Goal: Find specific page/section: Find specific page/section

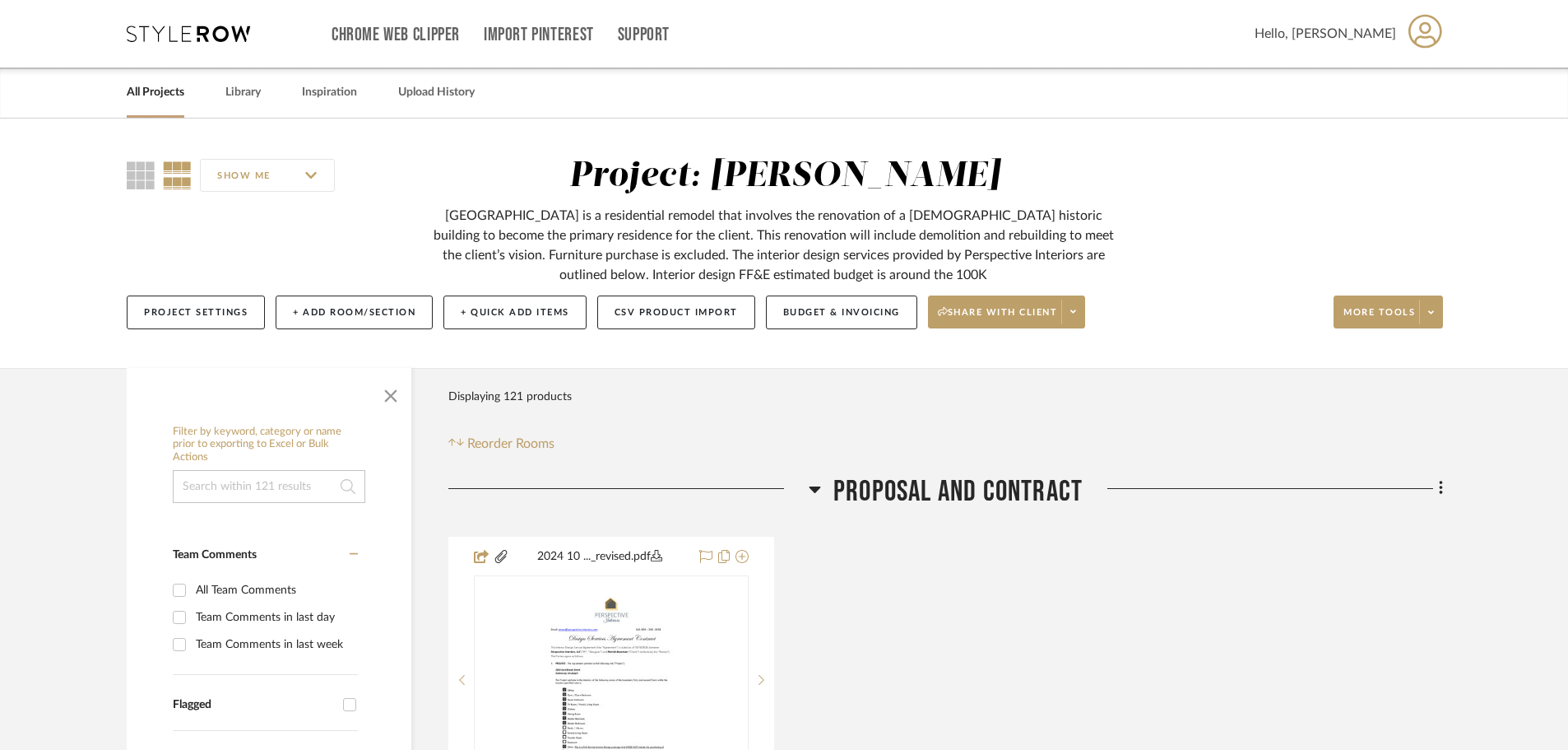
click at [153, 104] on div "All Projects" at bounding box center [156, 93] width 58 height 50
click at [165, 92] on link "All Projects" at bounding box center [156, 93] width 58 height 22
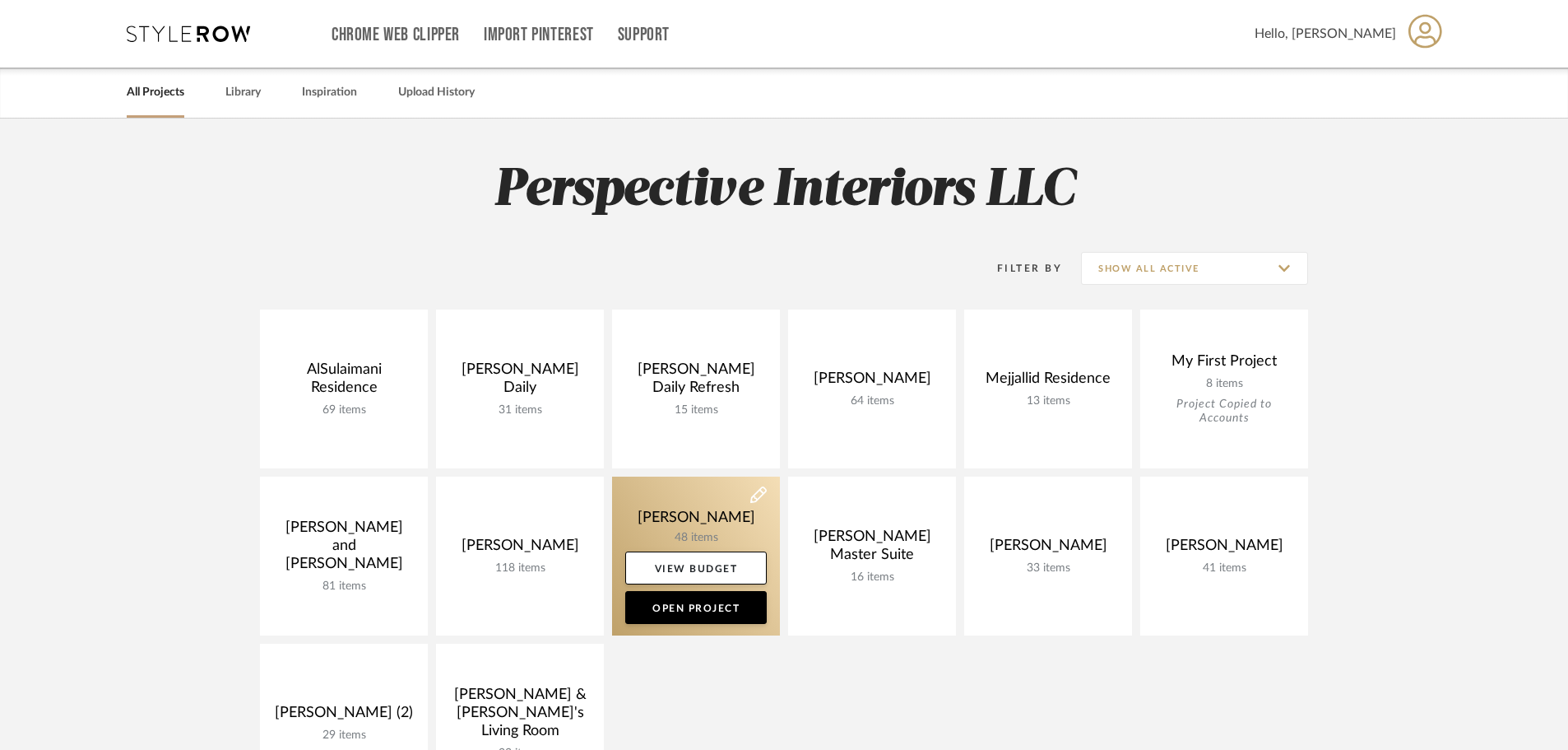
click at [672, 532] on link at bounding box center [696, 556] width 168 height 159
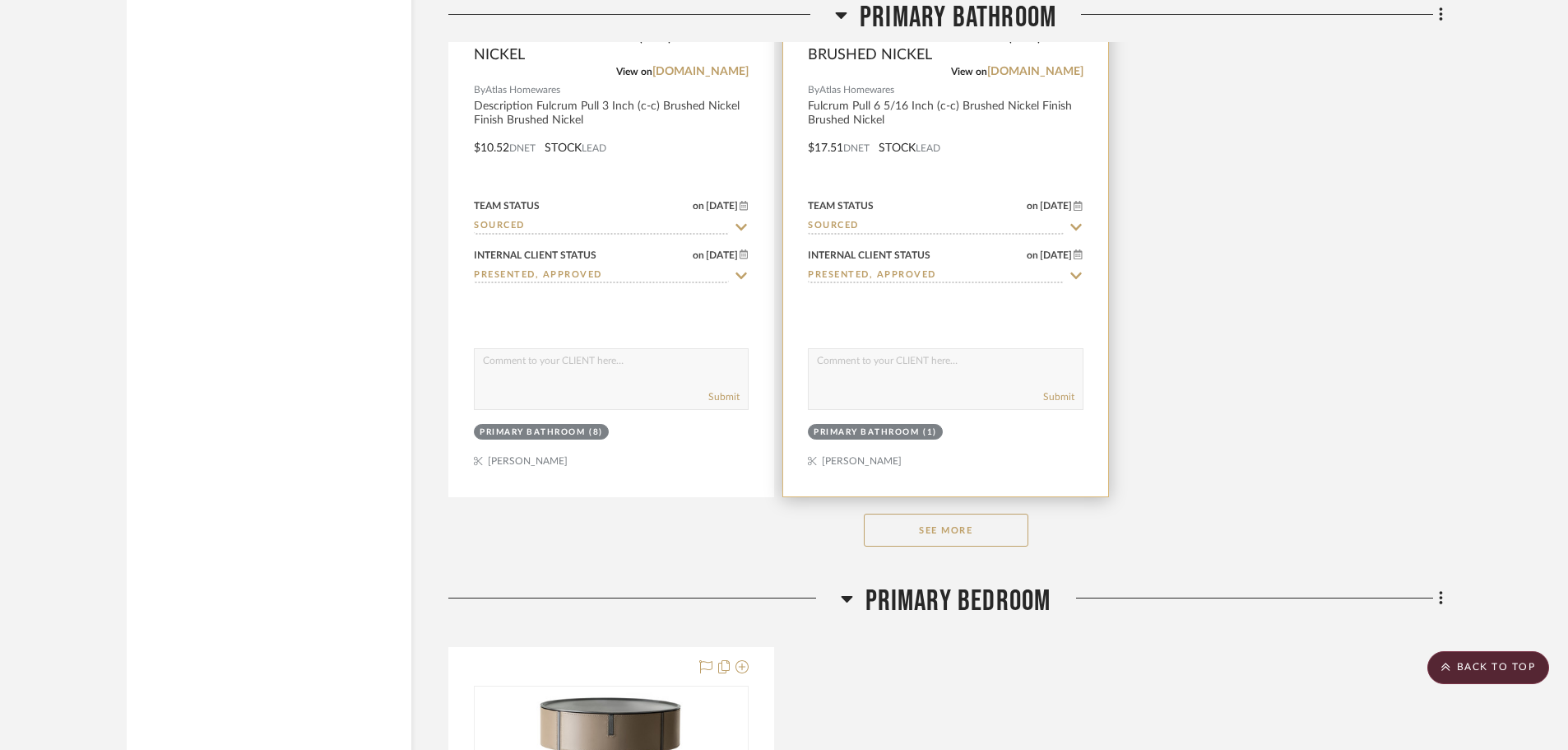
scroll to position [5432, 0]
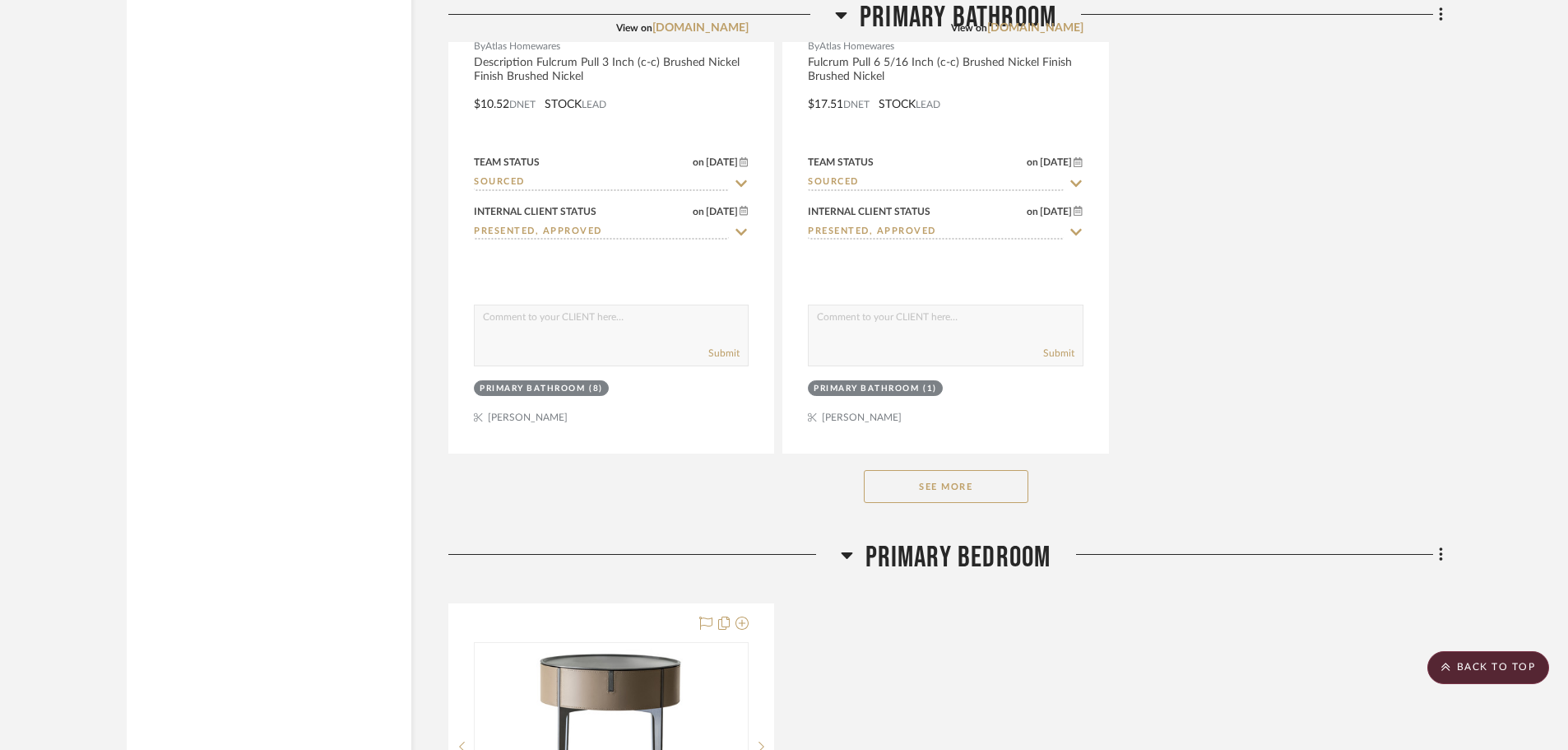
click at [929, 498] on button "See More" at bounding box center [946, 487] width 165 height 33
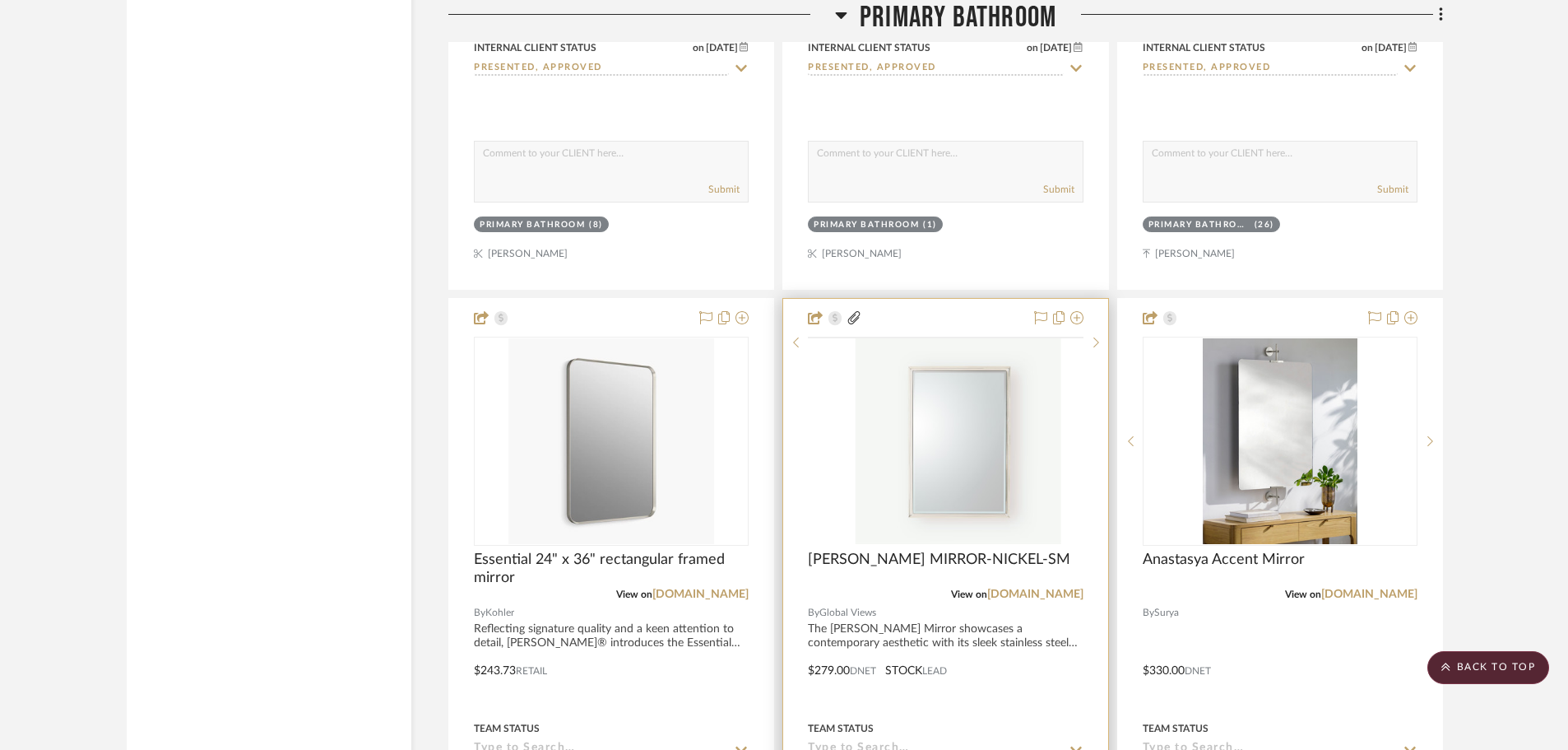
scroll to position [5596, 0]
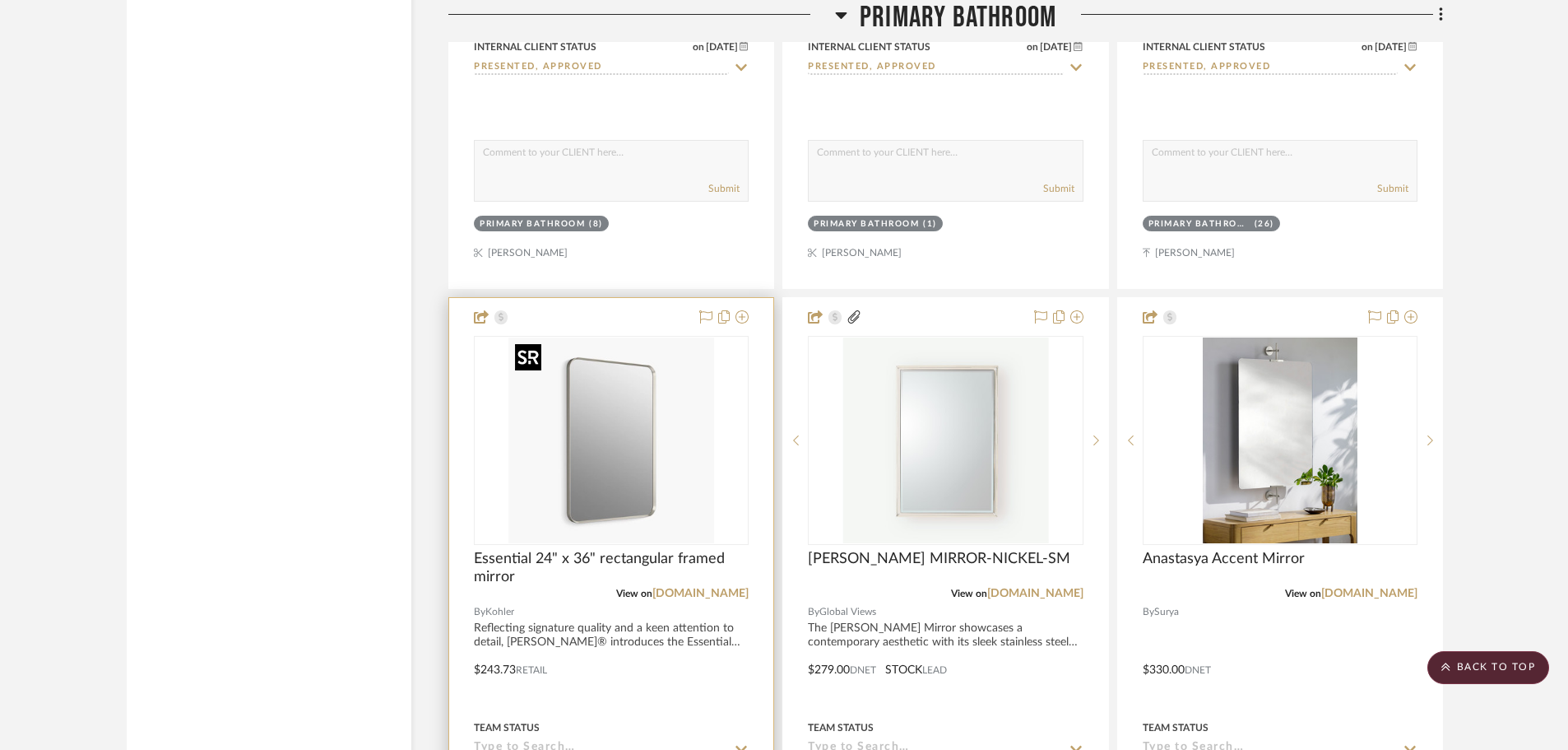
click at [606, 483] on img "0" at bounding box center [611, 440] width 206 height 206
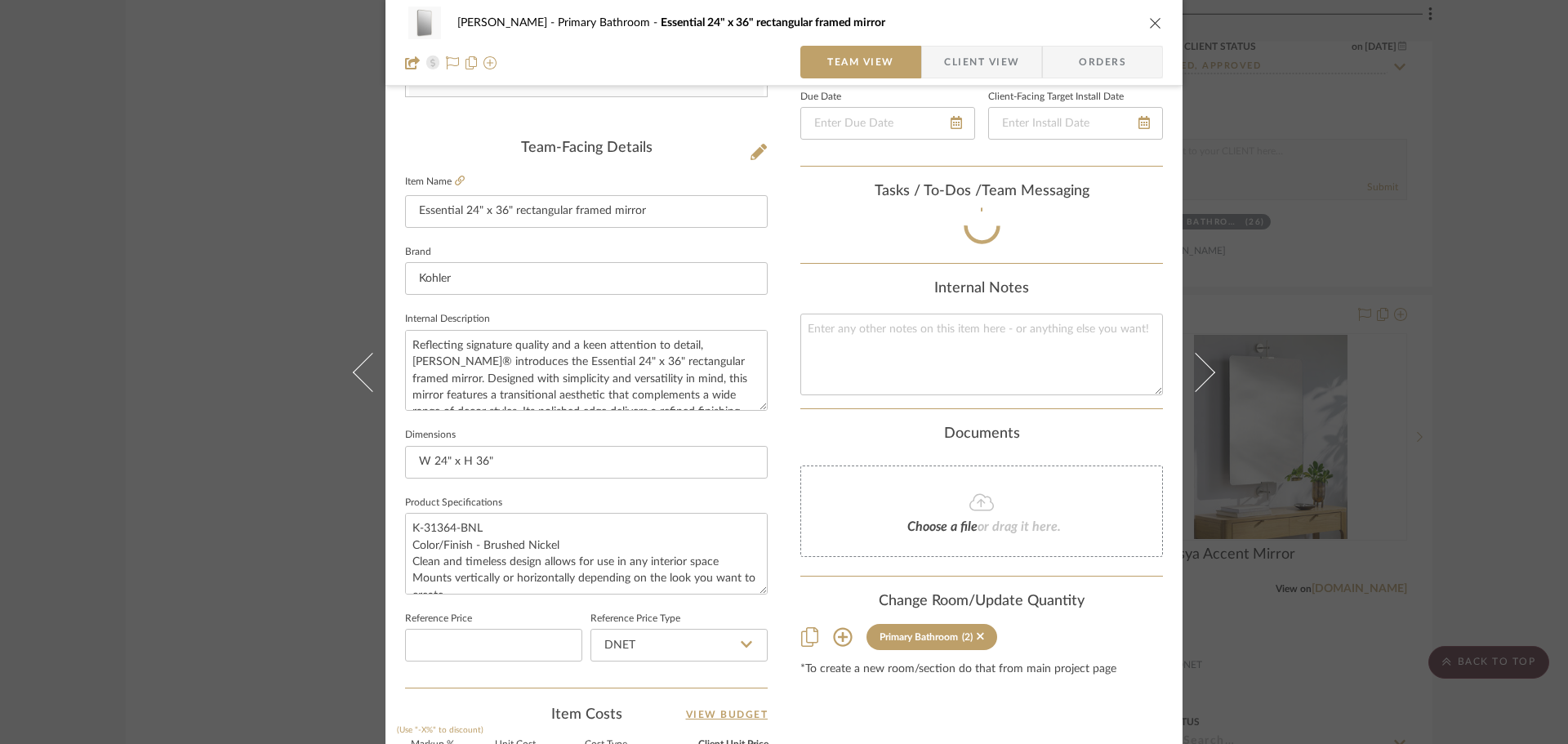
scroll to position [572, 0]
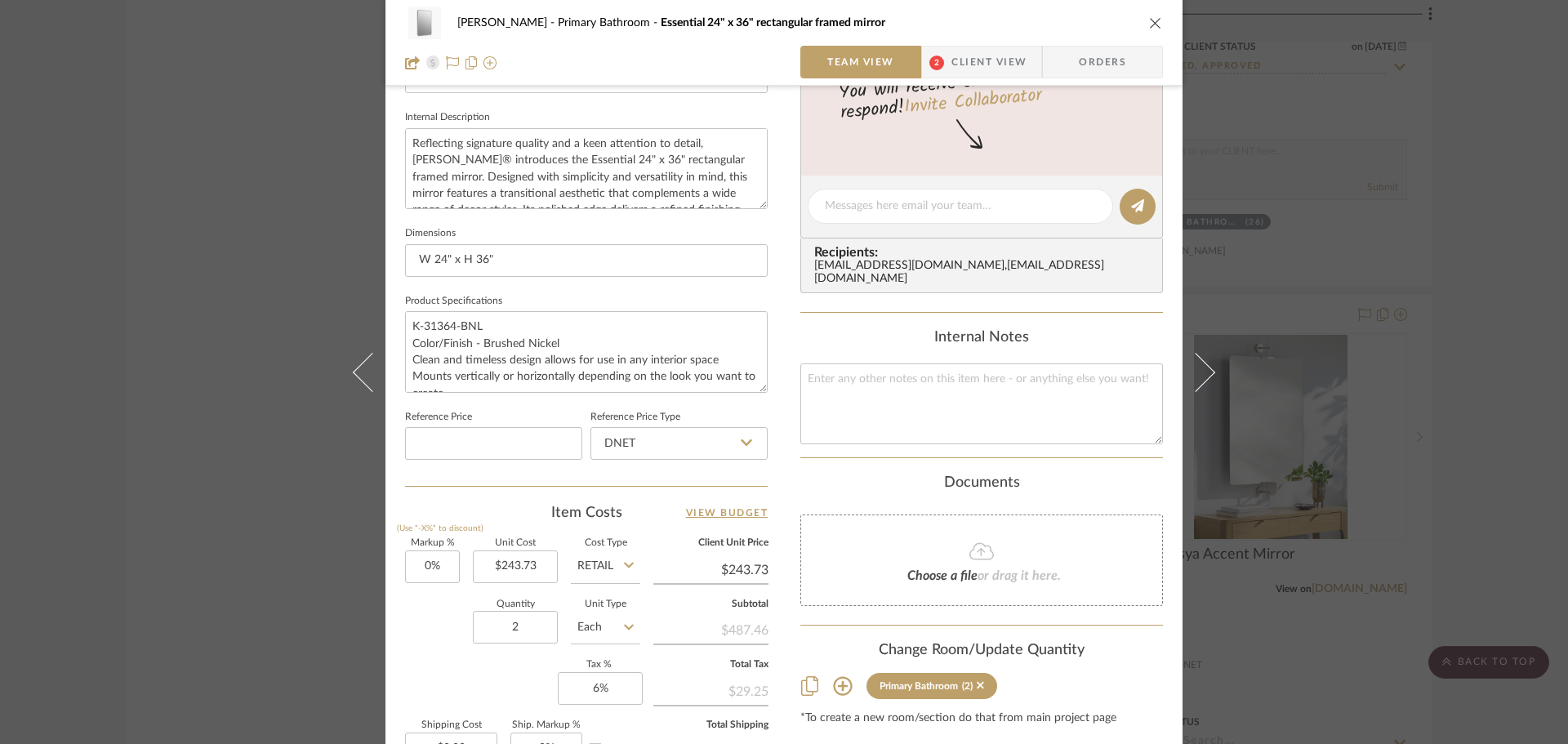
click at [958, 62] on span "Client View" at bounding box center [989, 62] width 75 height 33
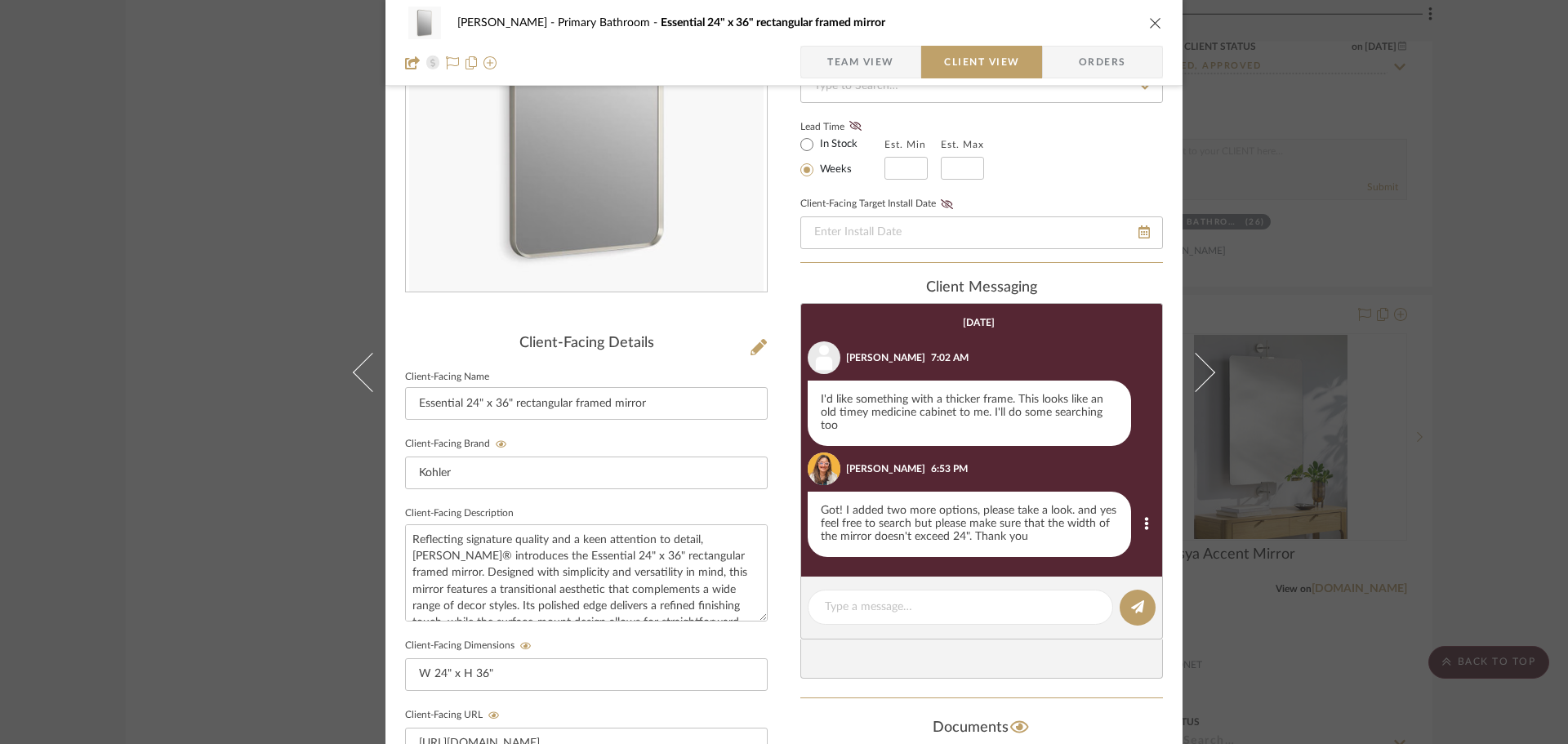
scroll to position [163, 0]
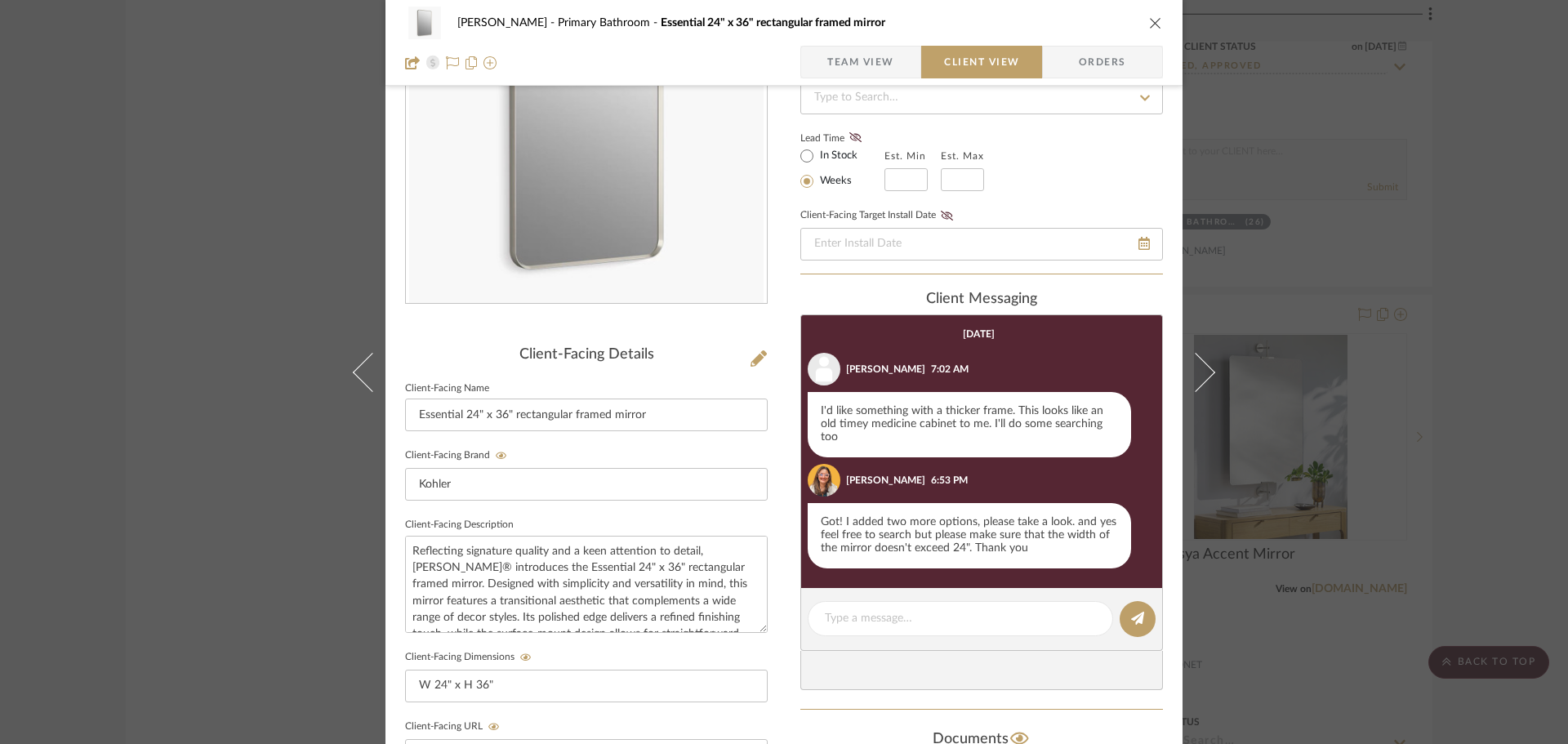
click at [1150, 21] on icon "close" at bounding box center [1156, 22] width 13 height 13
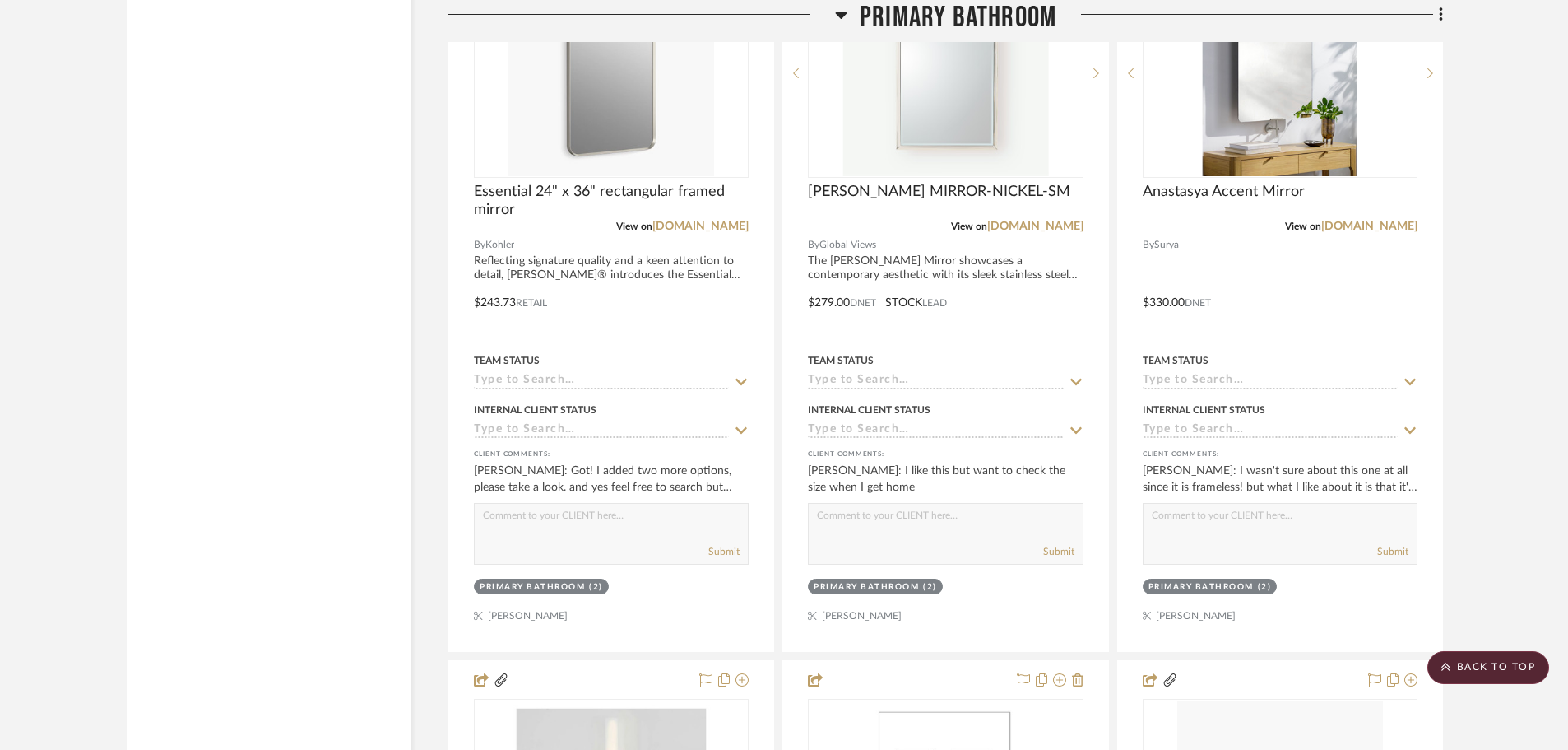
scroll to position [5678, 0]
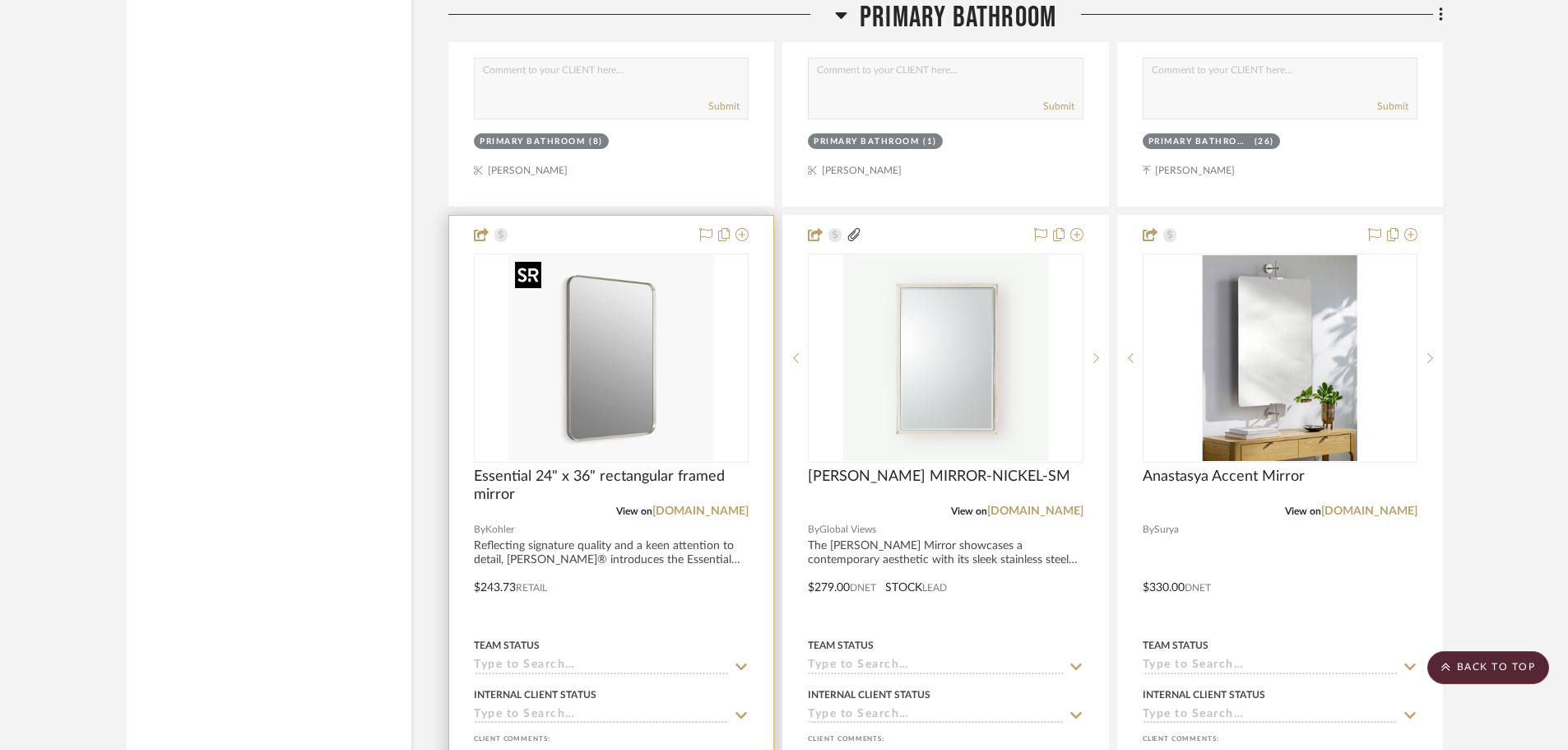
click at [646, 394] on img "0" at bounding box center [611, 358] width 206 height 206
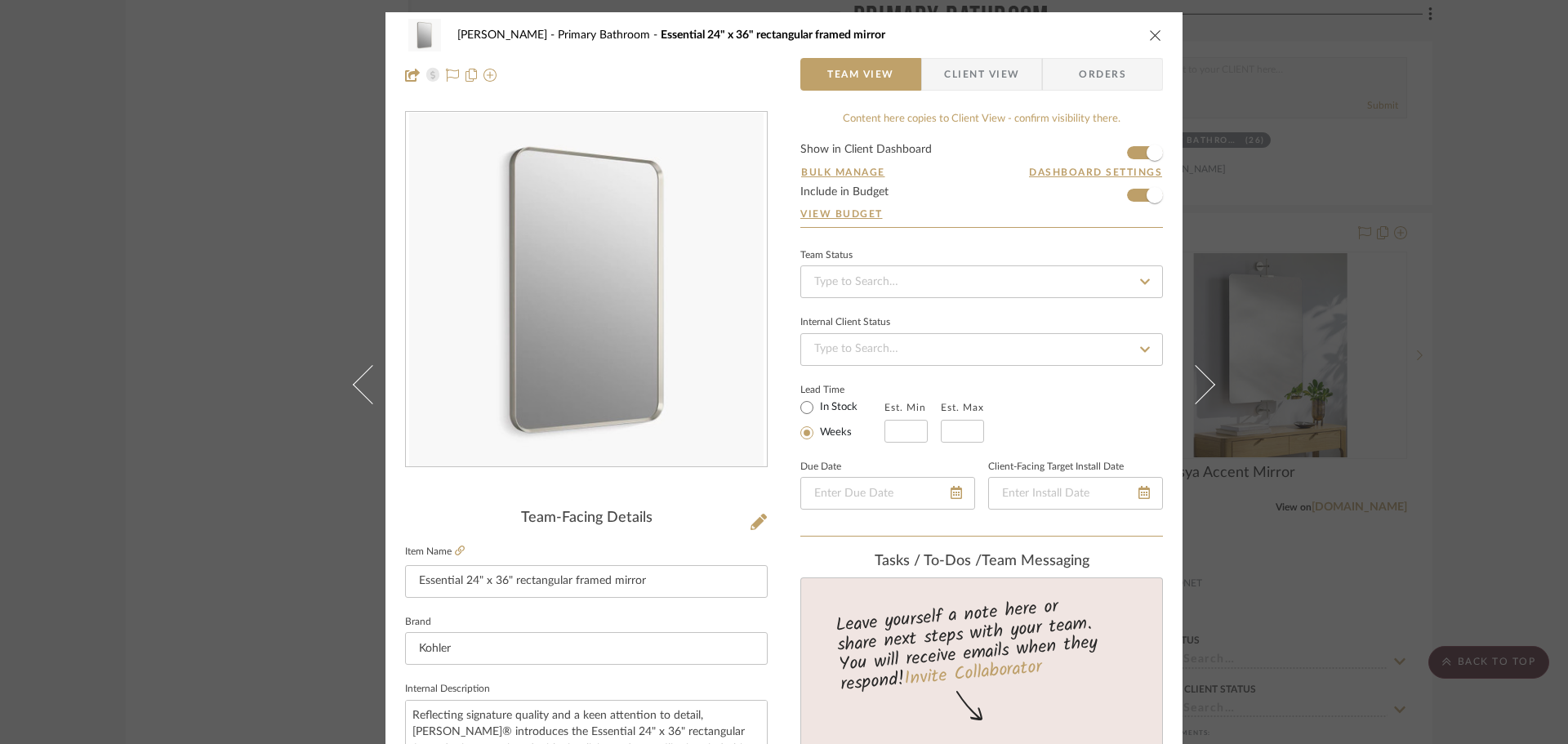
click at [986, 69] on span "Client View" at bounding box center [982, 74] width 75 height 33
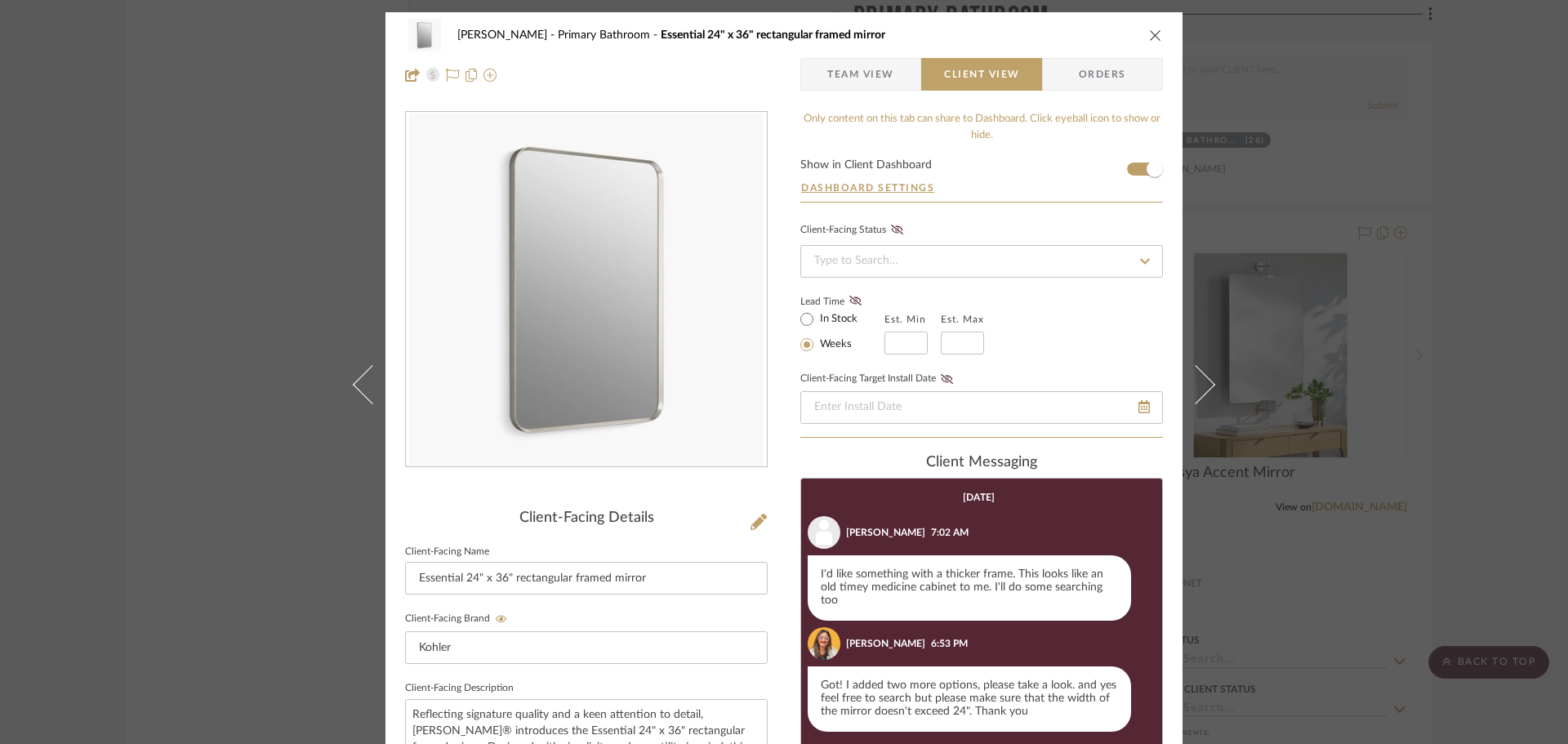
click at [1141, 31] on div "[PERSON_NAME] Primary Bathroom Essential 24" x 36" rectangular framed mirror" at bounding box center [784, 35] width 758 height 33
click at [1138, 37] on div "[PERSON_NAME] Primary Bathroom Essential 24" x 36" rectangular framed mirror" at bounding box center [784, 35] width 758 height 33
click at [1149, 35] on icon "close" at bounding box center [1156, 35] width 13 height 13
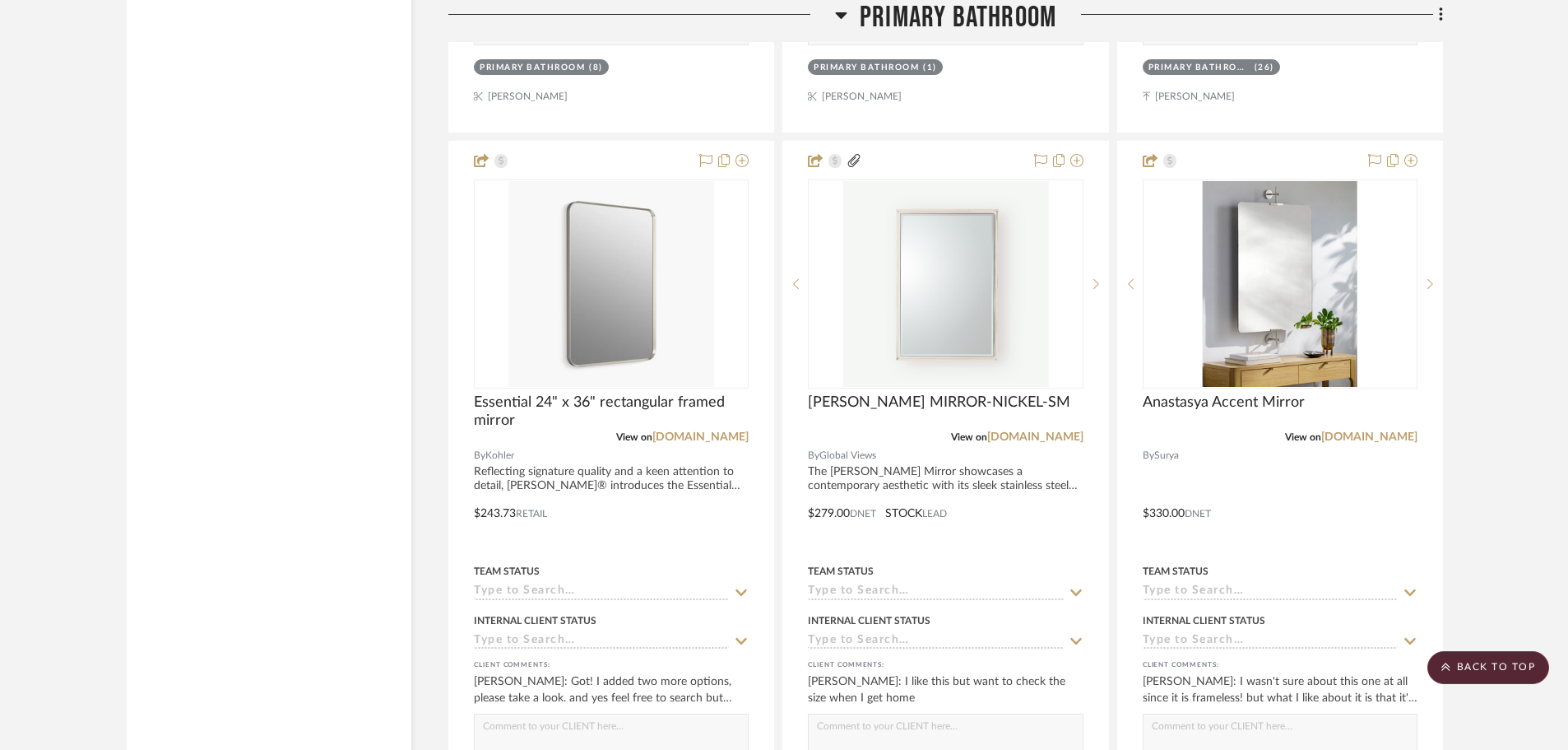
scroll to position [5761, 0]
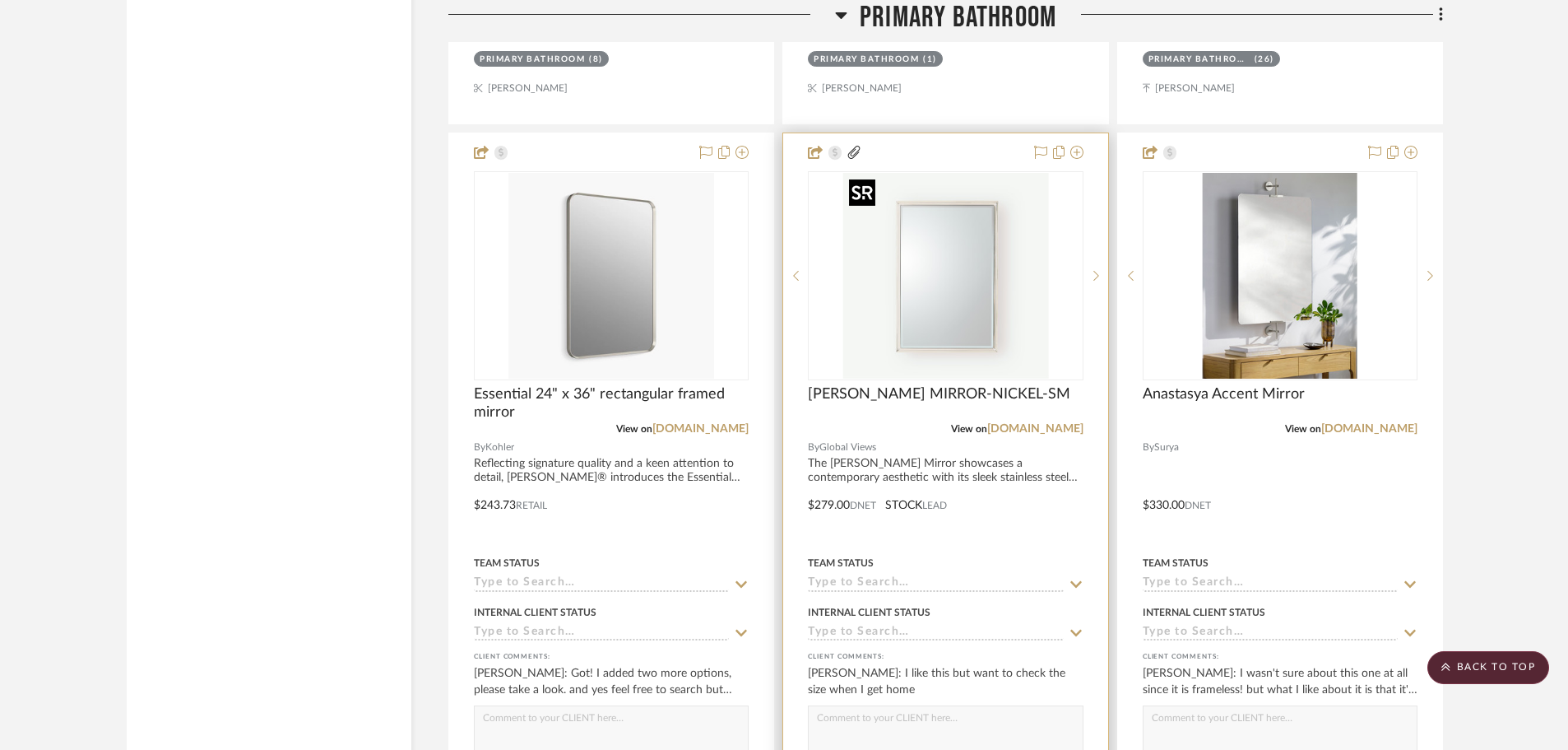
click at [931, 362] on img "0" at bounding box center [945, 275] width 206 height 206
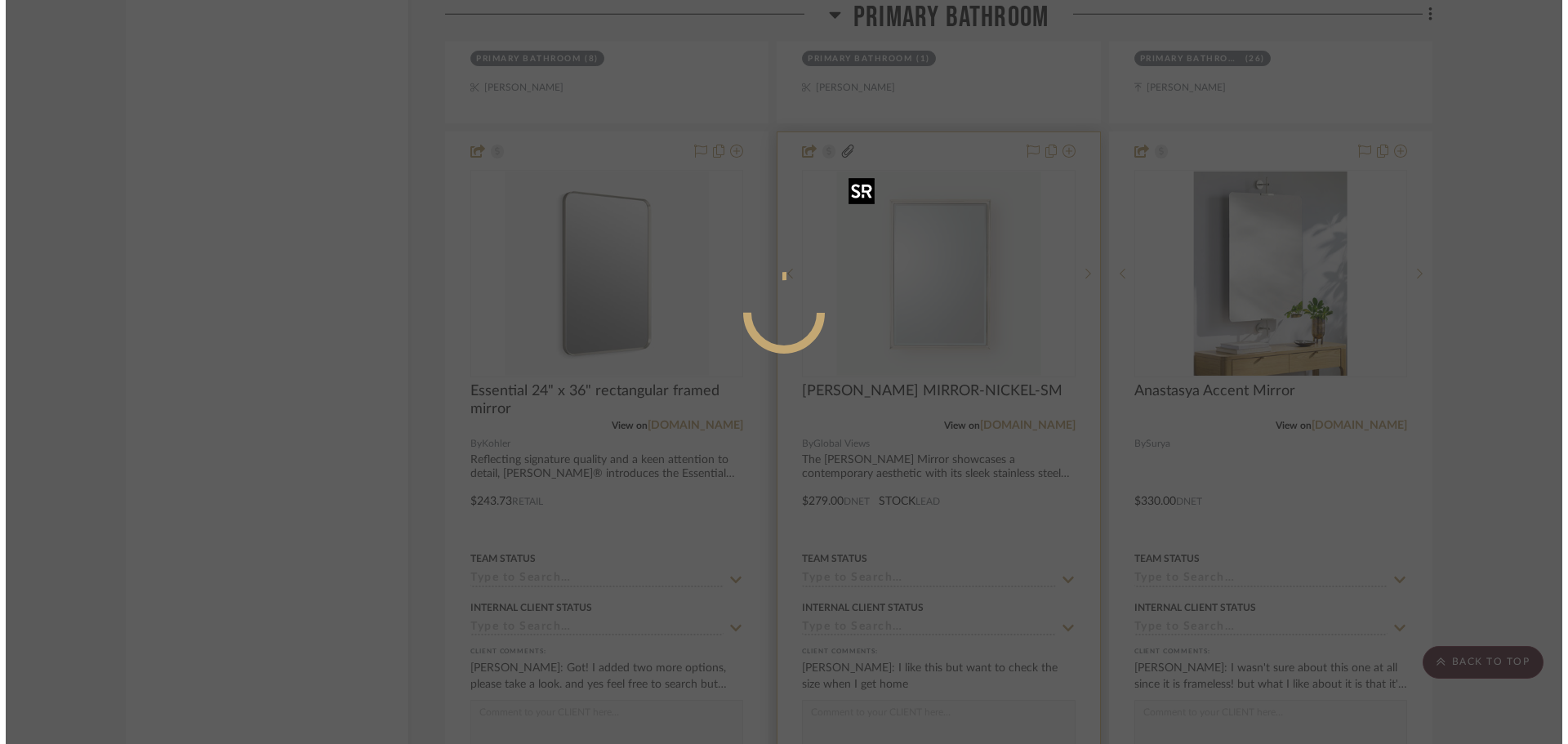
scroll to position [0, 0]
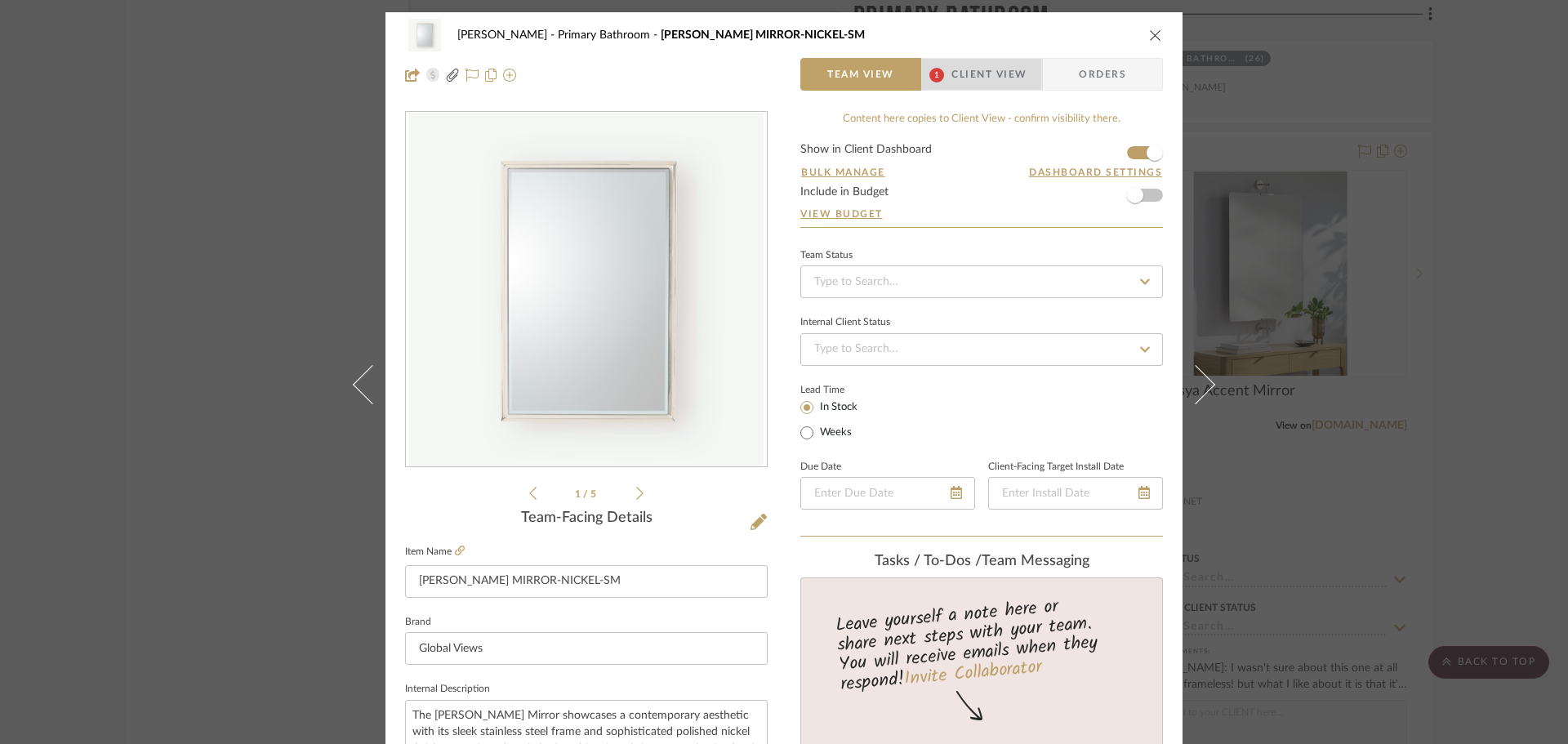
click at [955, 79] on span "Client View" at bounding box center [989, 74] width 75 height 33
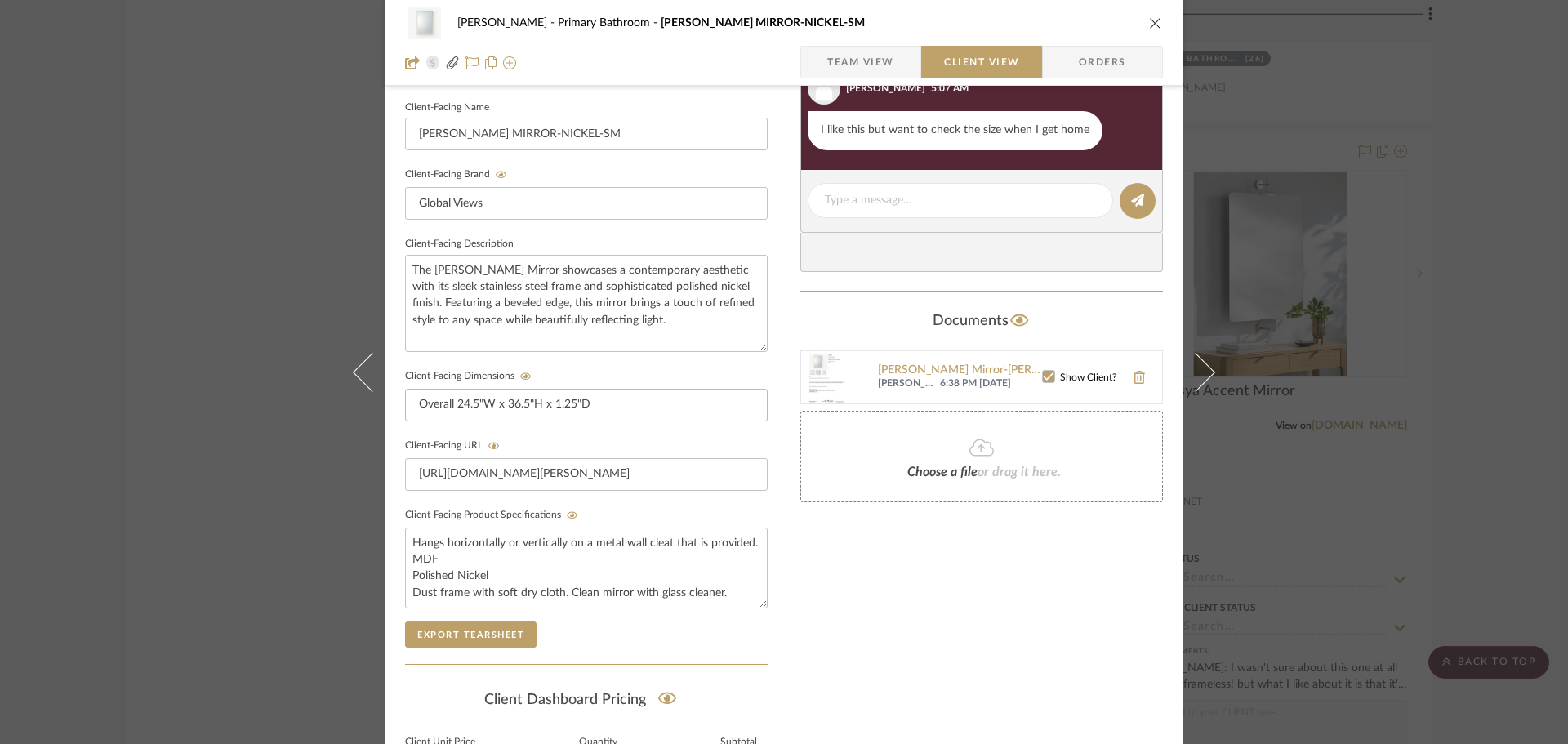
scroll to position [490, 0]
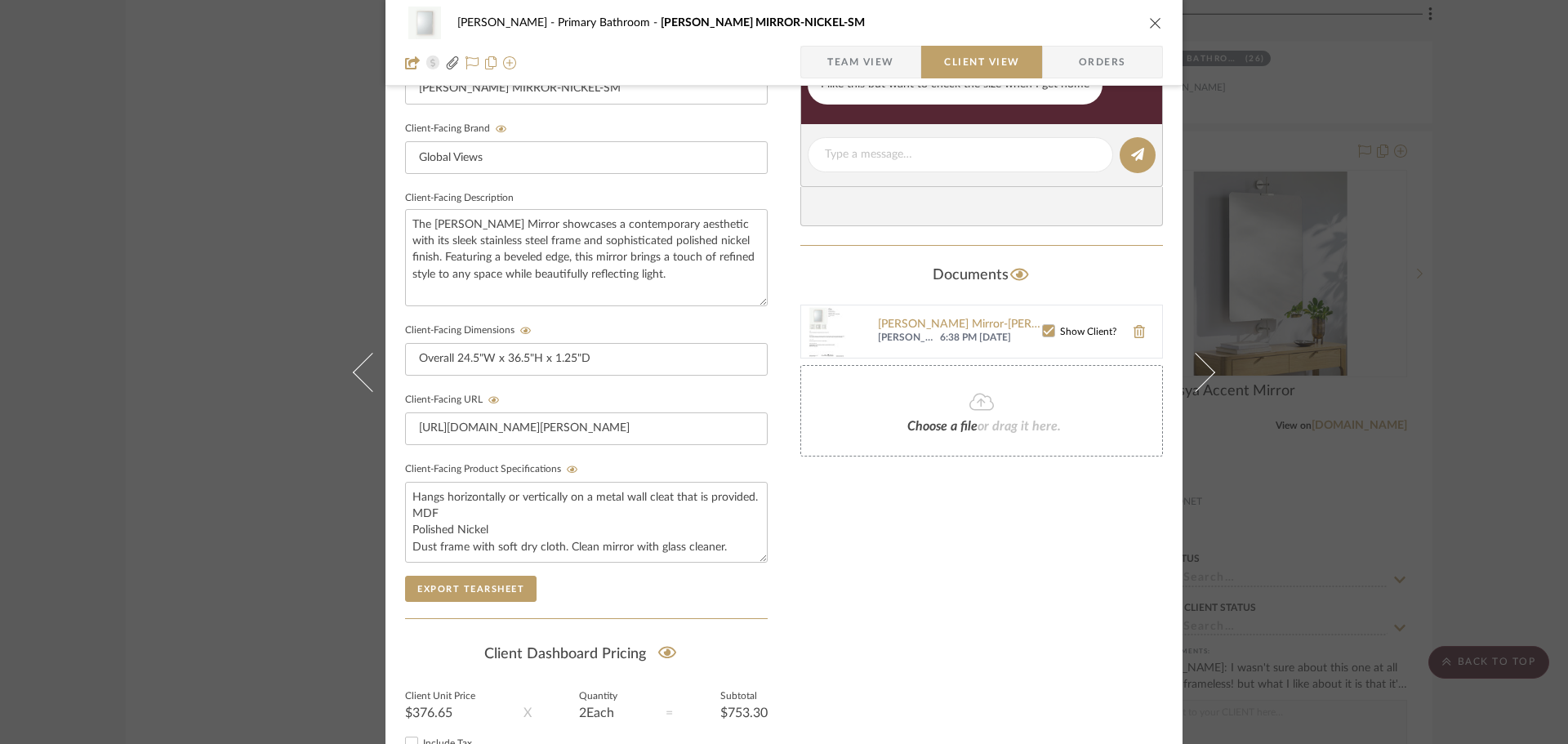
click at [1515, 444] on div "[PERSON_NAME] Primary Bathroom [PERSON_NAME] MIRROR-NICKEL-SM Team View Client …" at bounding box center [784, 372] width 1568 height 744
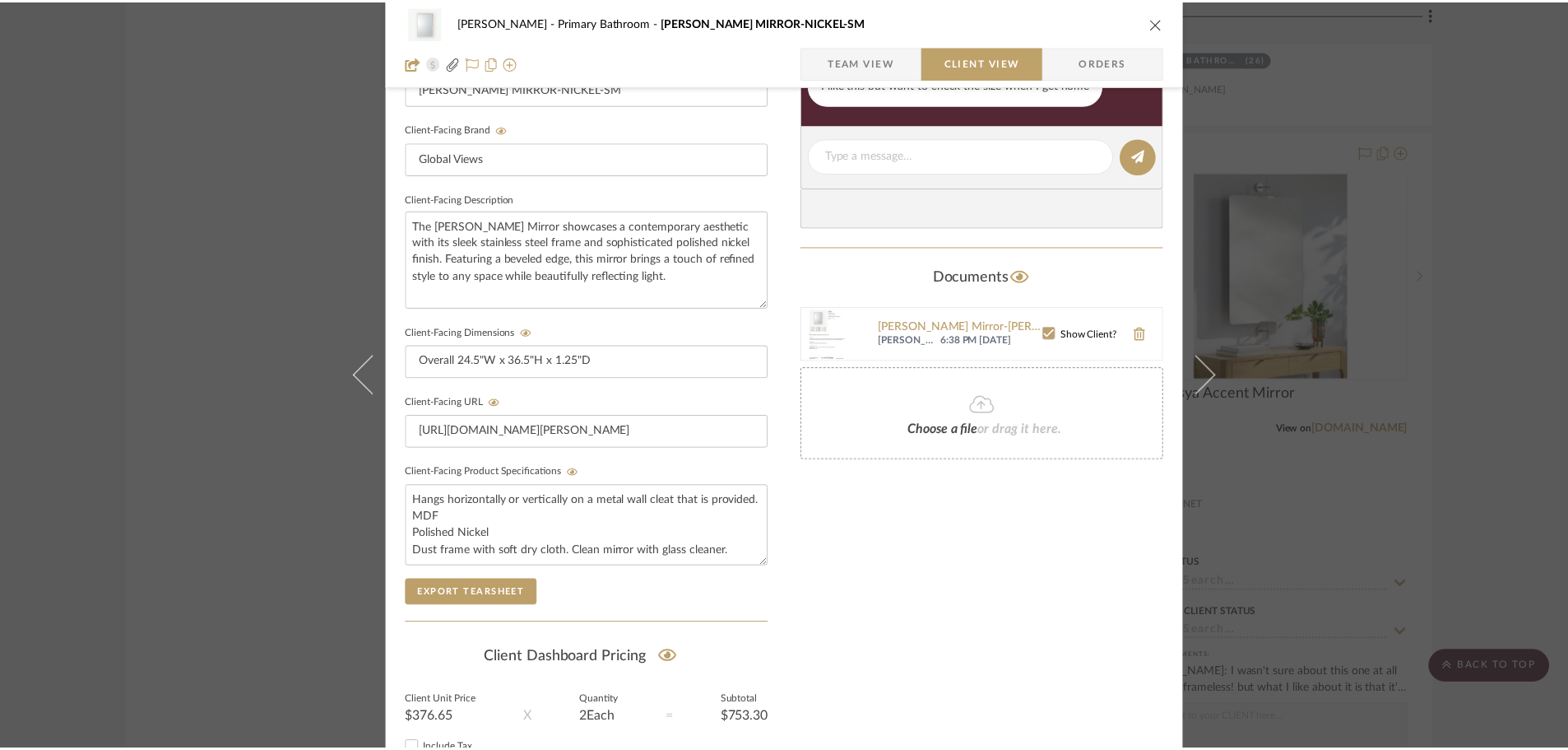
scroll to position [5761, 0]
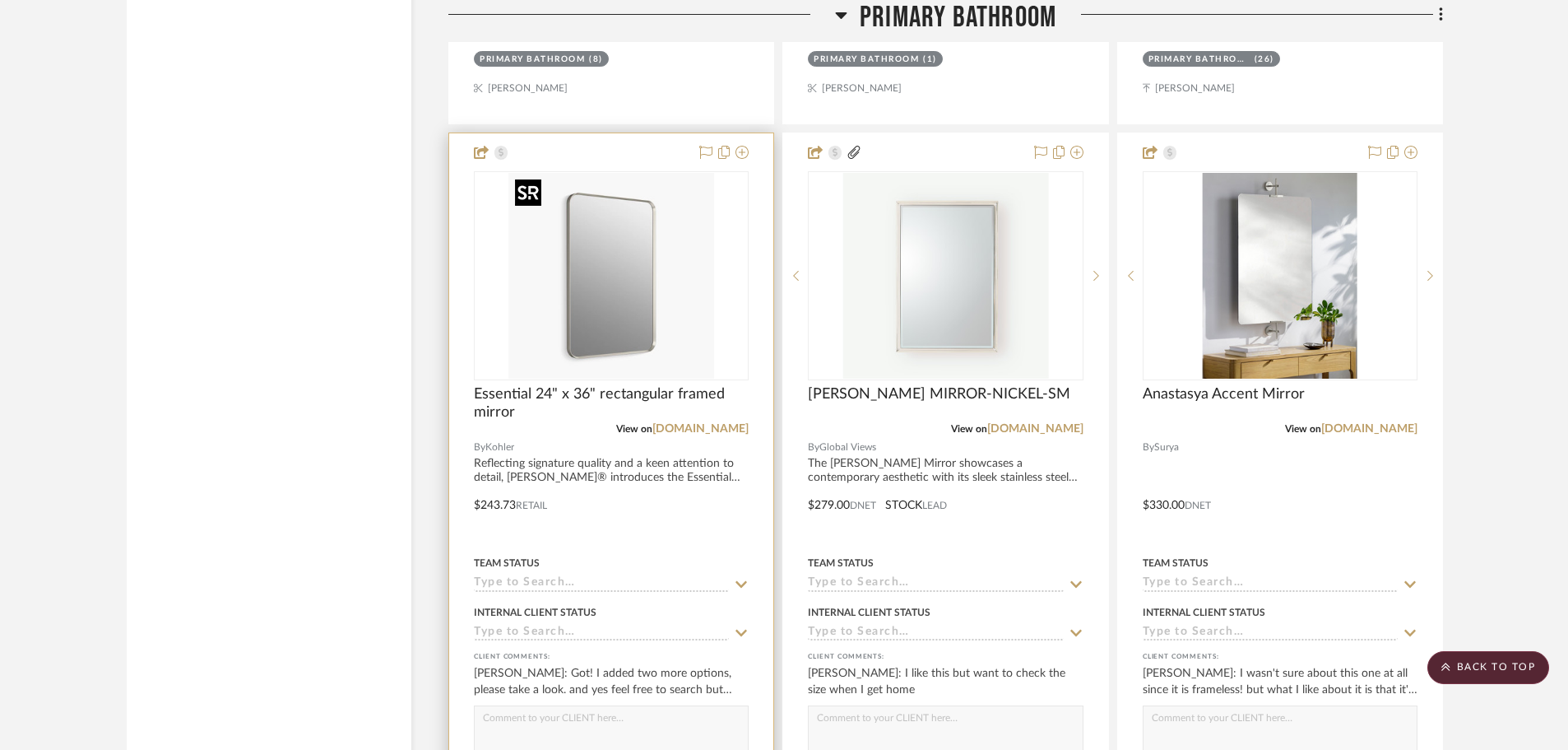
click at [621, 254] on img "0" at bounding box center [611, 275] width 206 height 206
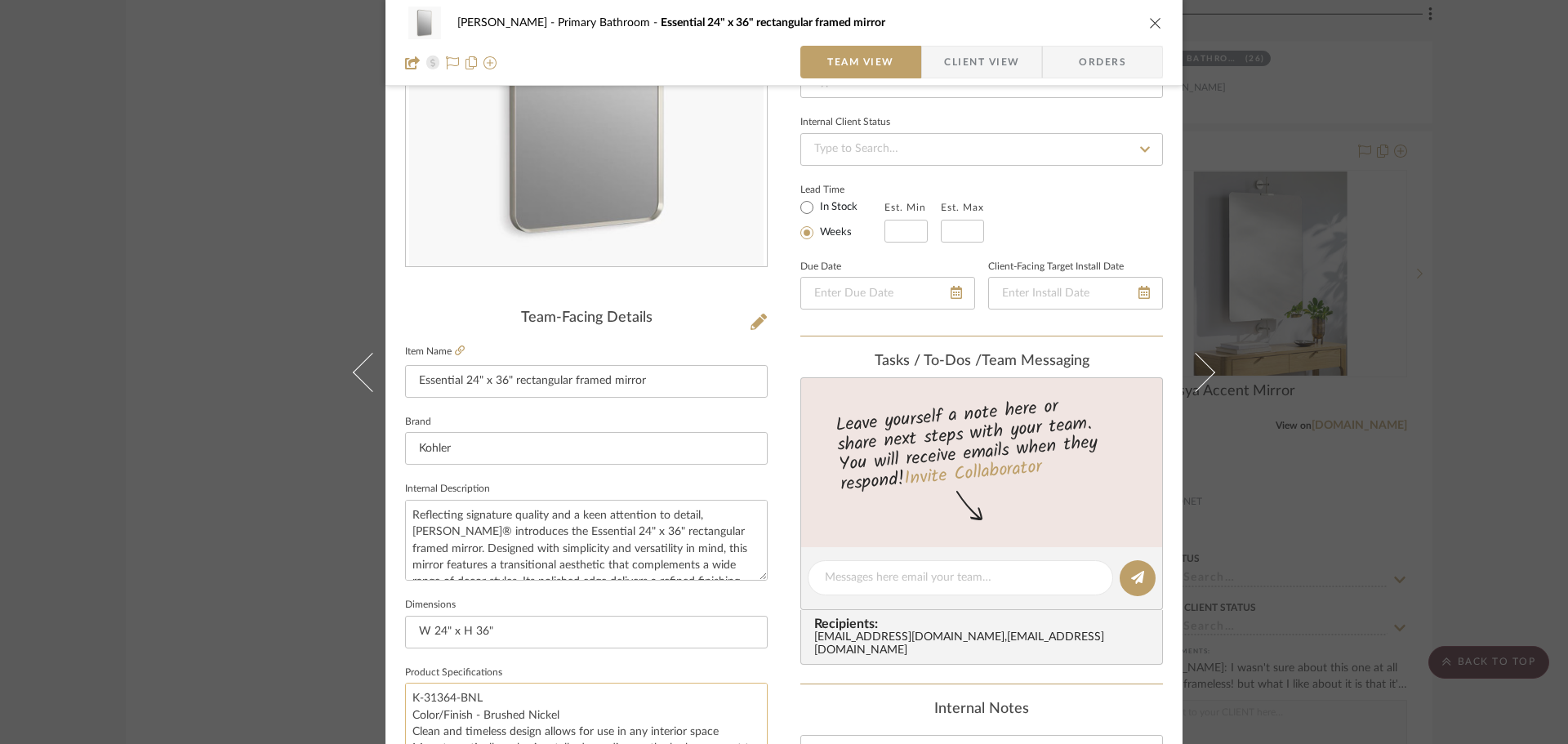
scroll to position [82, 0]
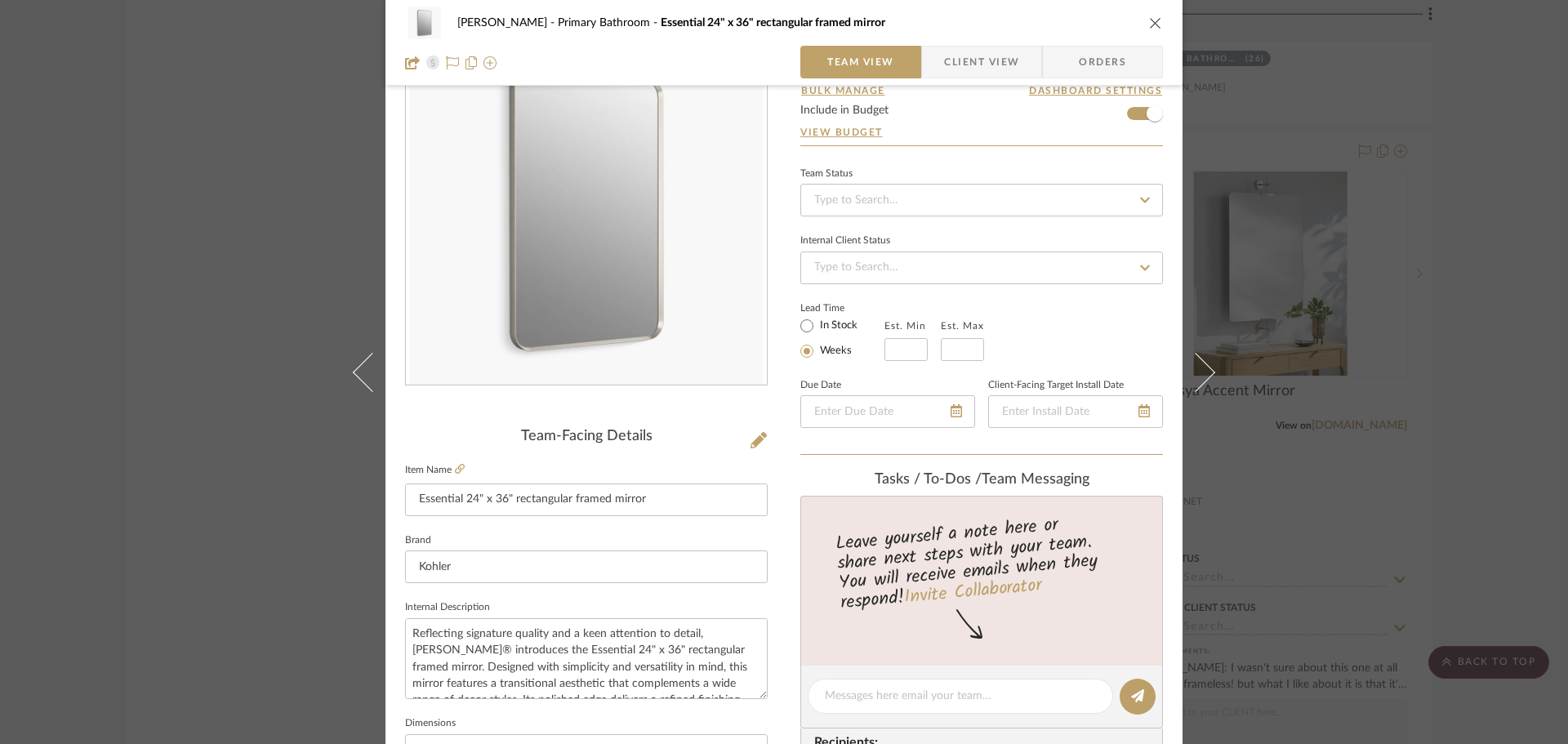
click at [1149, 19] on icon "close" at bounding box center [1156, 22] width 13 height 13
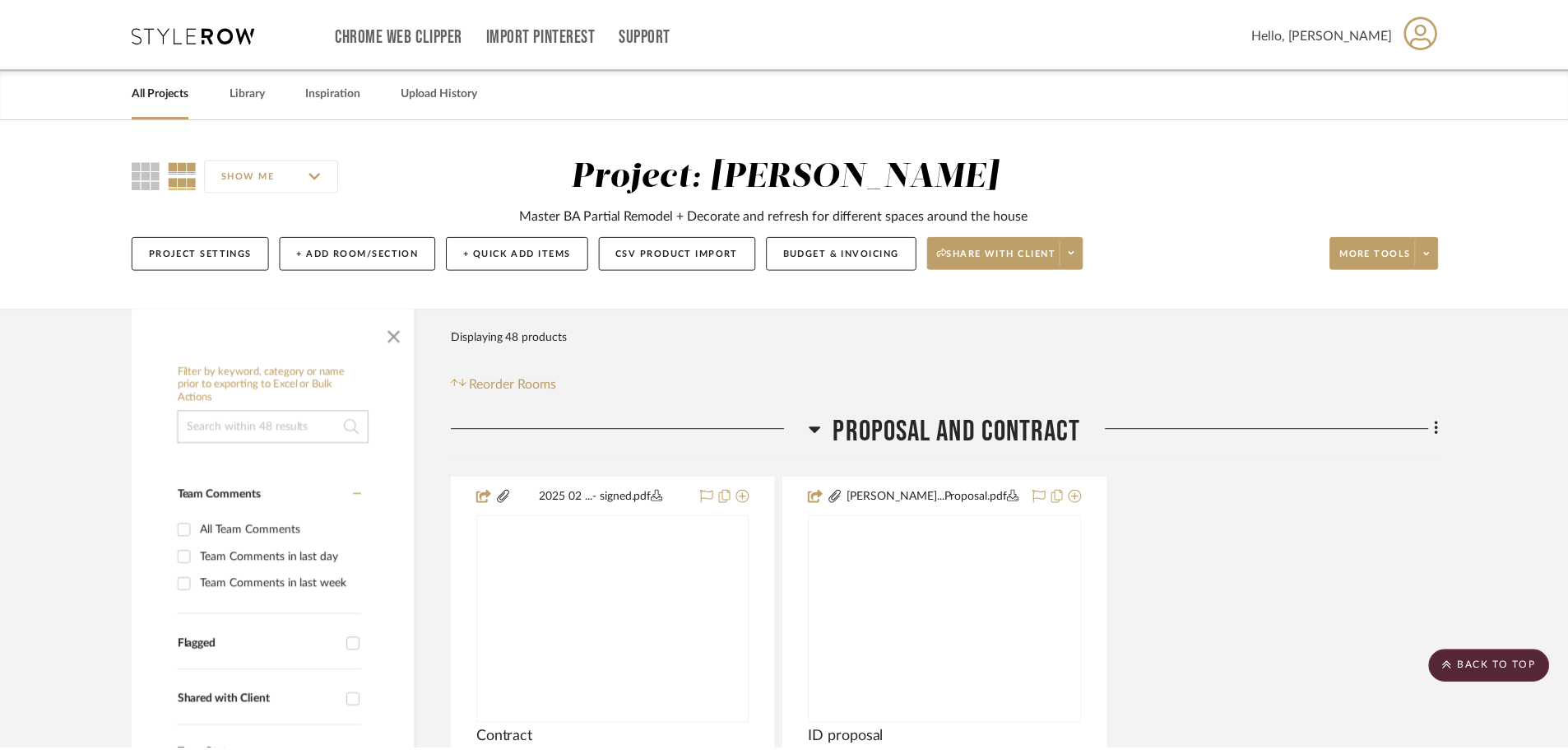
scroll to position [5761, 0]
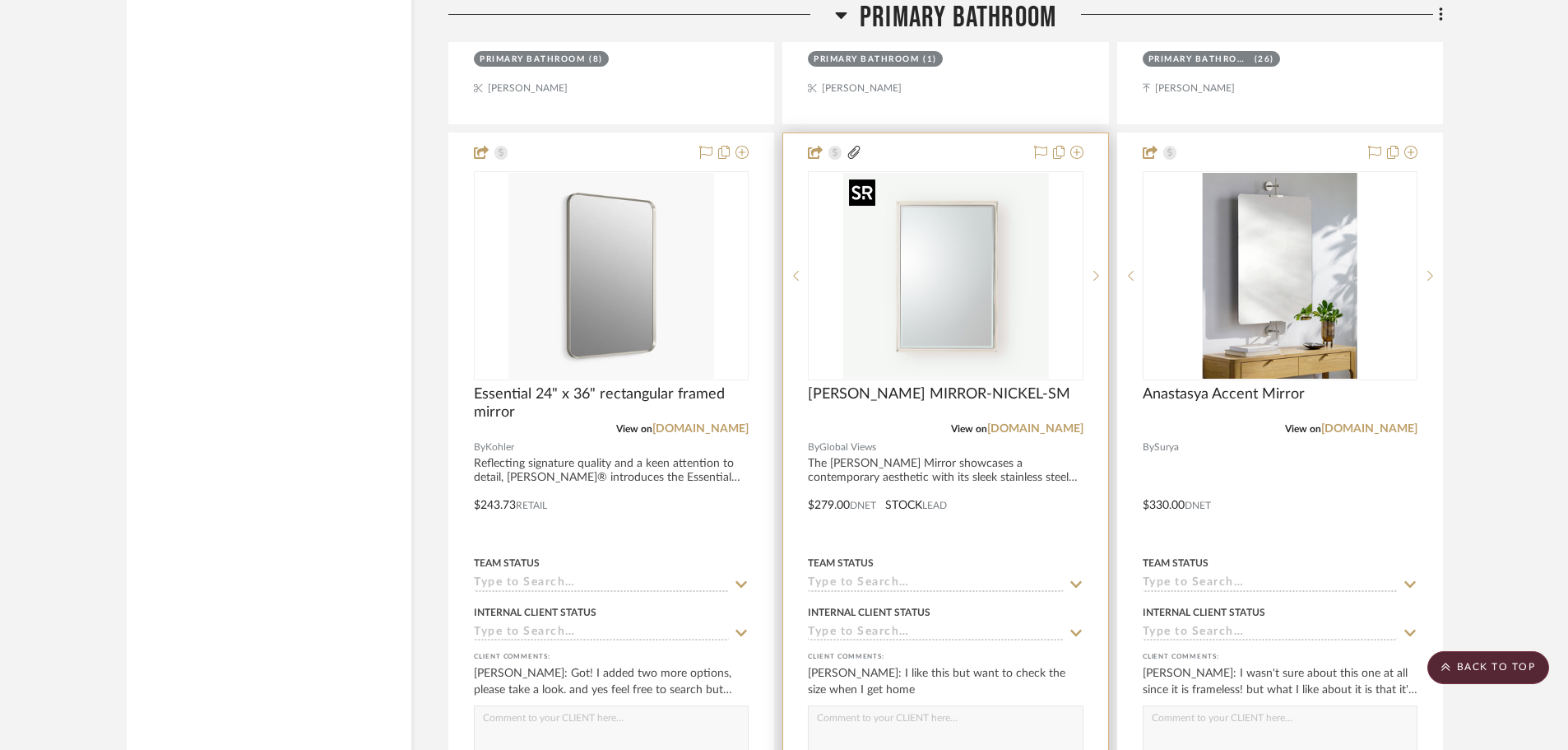
click at [1023, 354] on img "0" at bounding box center [945, 275] width 206 height 206
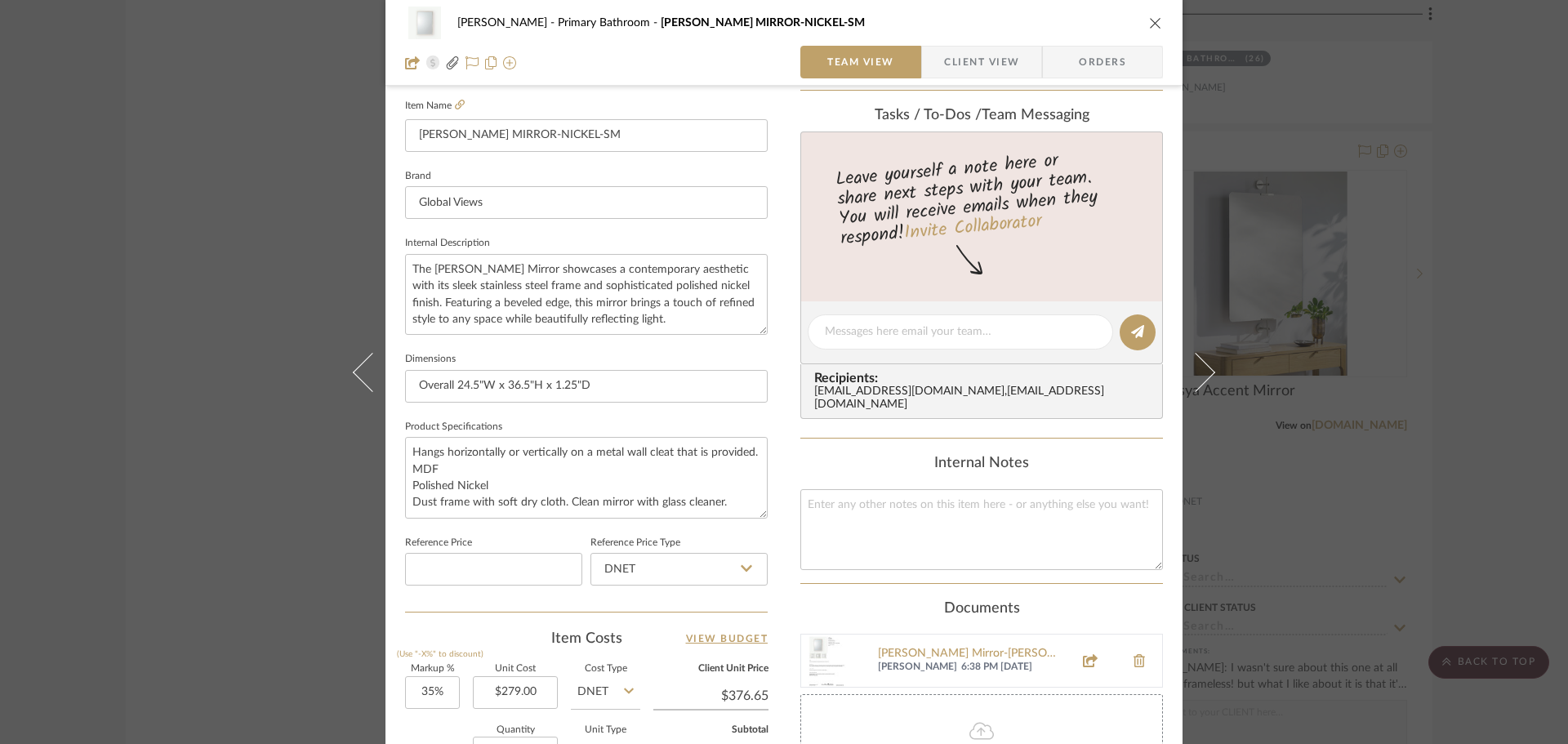
scroll to position [490, 0]
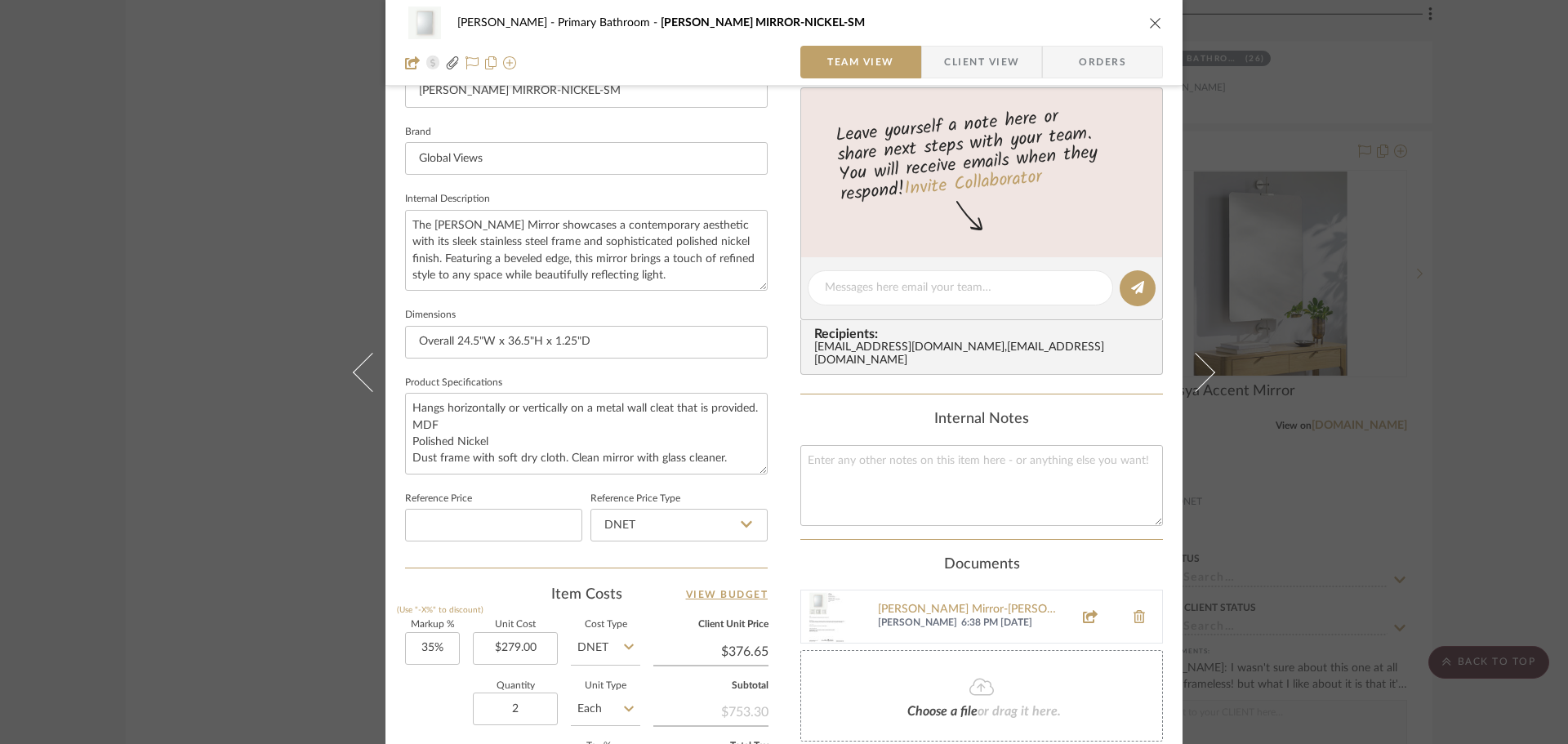
click at [1155, 22] on icon "close" at bounding box center [1156, 22] width 13 height 13
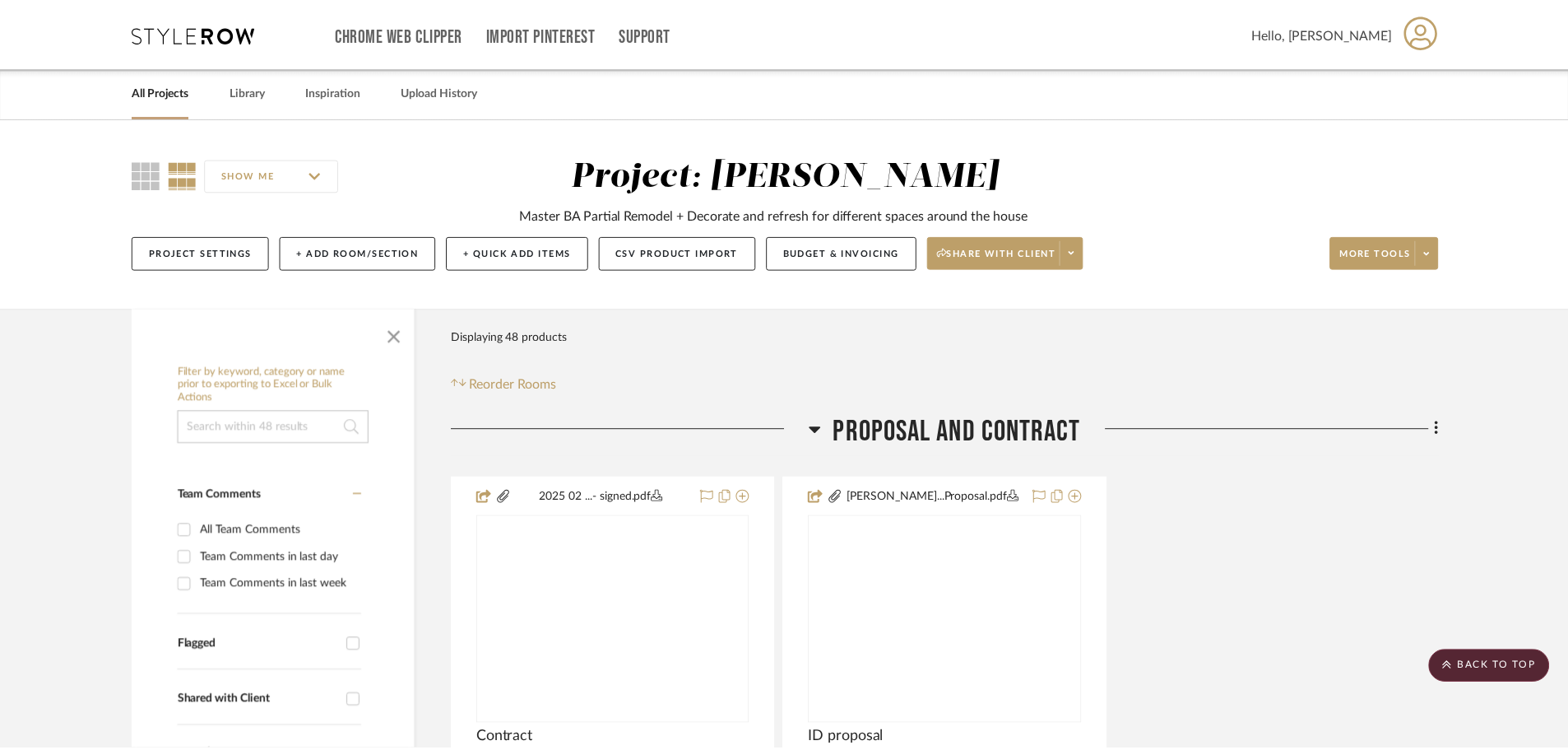
scroll to position [5761, 0]
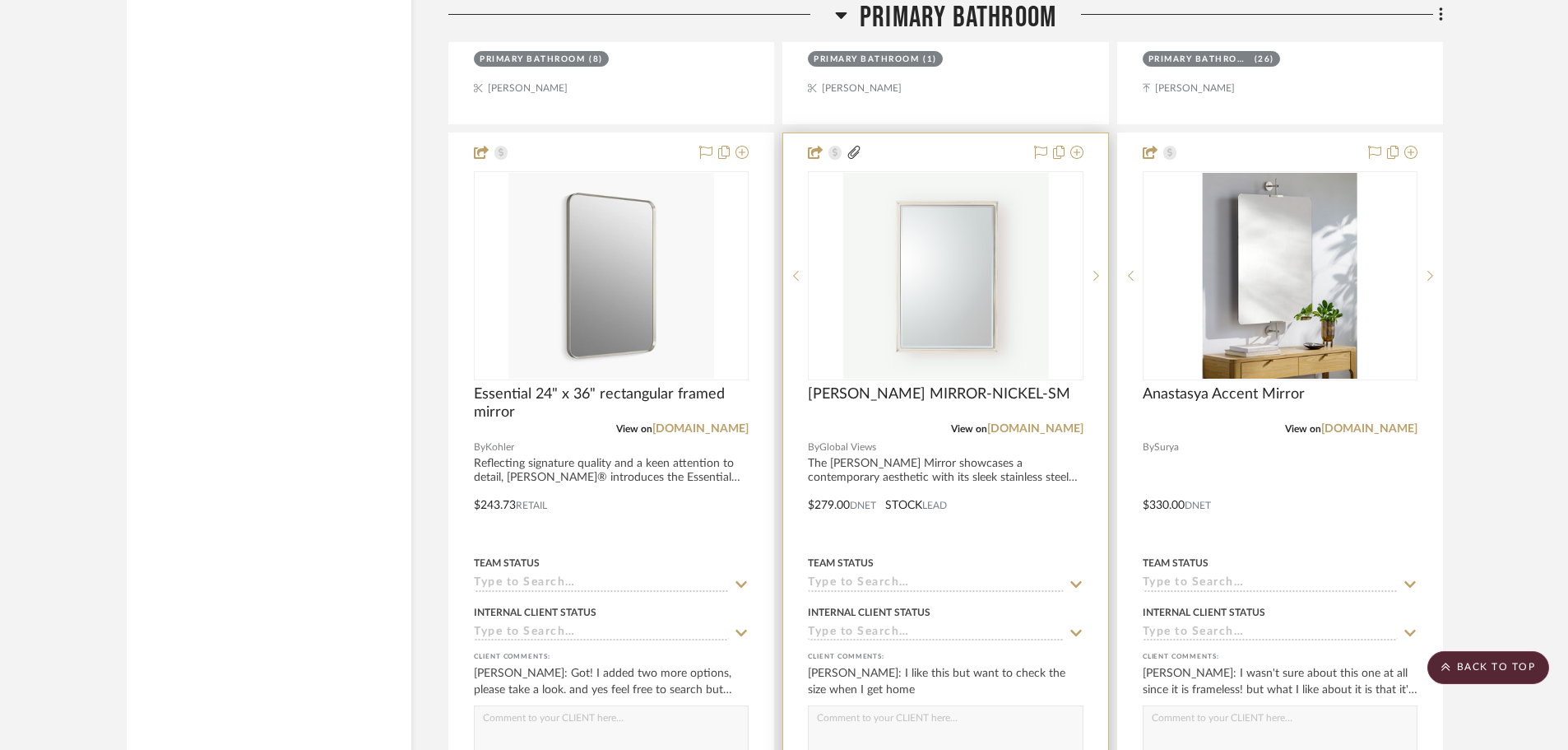
click at [965, 290] on img "0" at bounding box center [945, 275] width 206 height 206
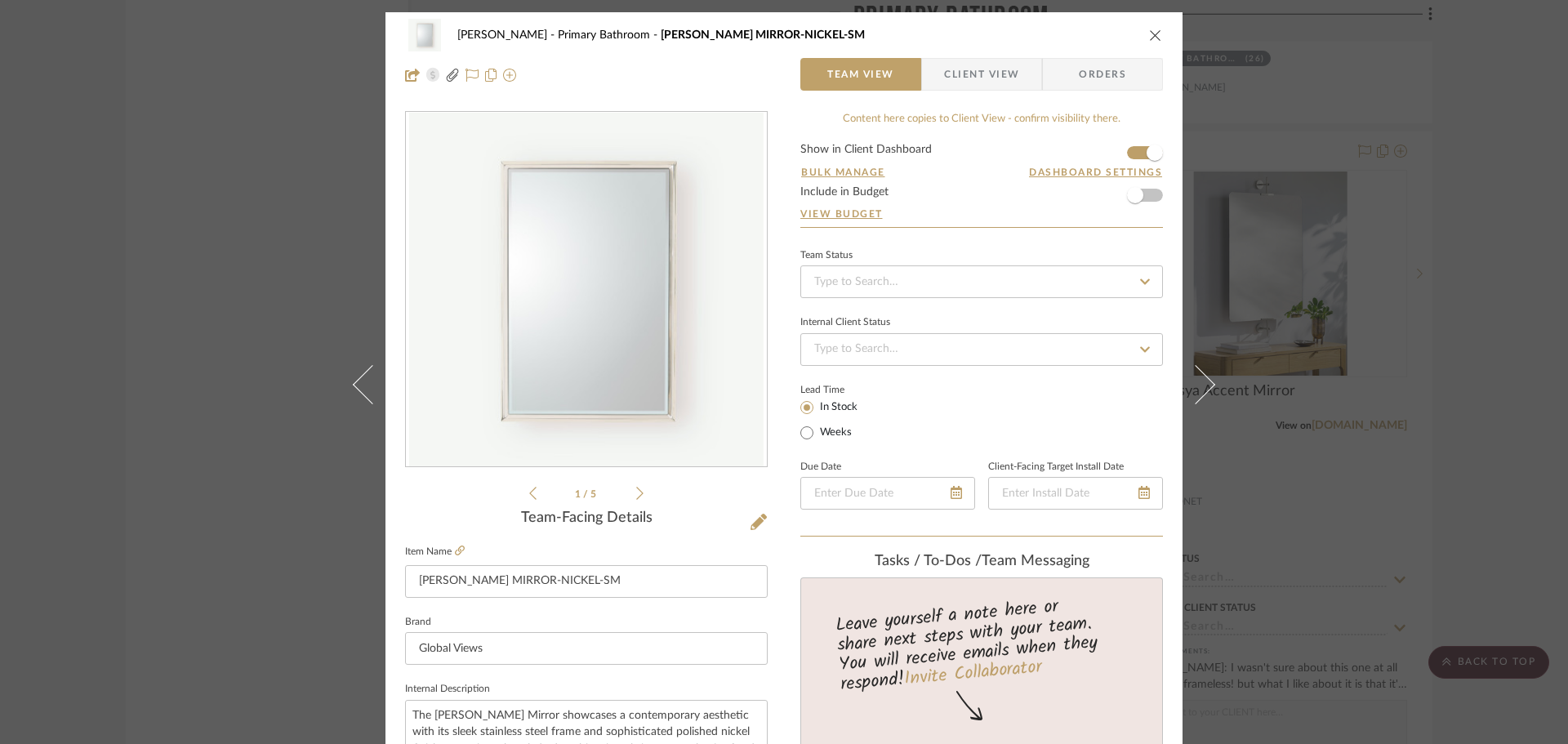
click at [661, 300] on img "0" at bounding box center [585, 289] width 354 height 354
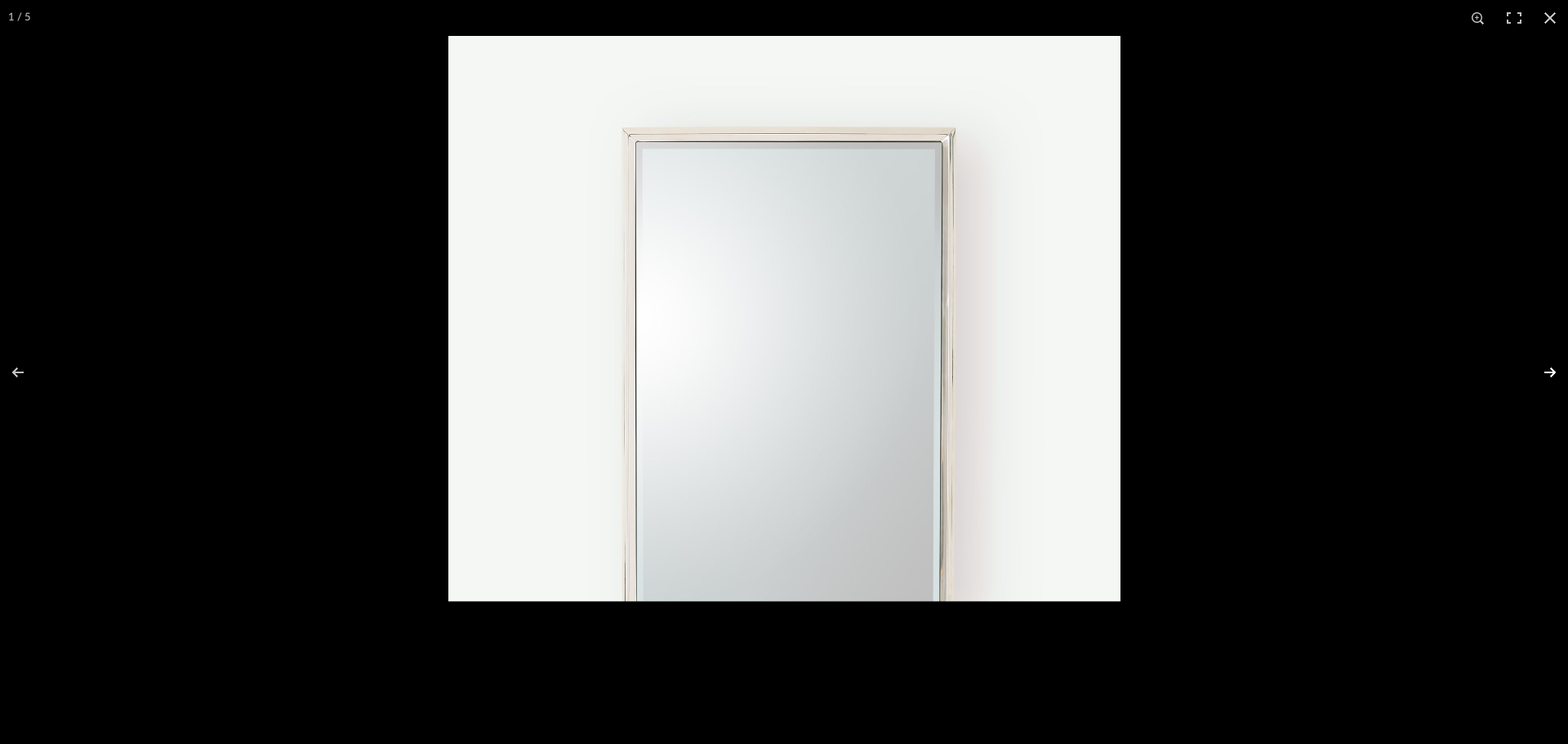
click at [1561, 373] on button at bounding box center [1539, 373] width 57 height 82
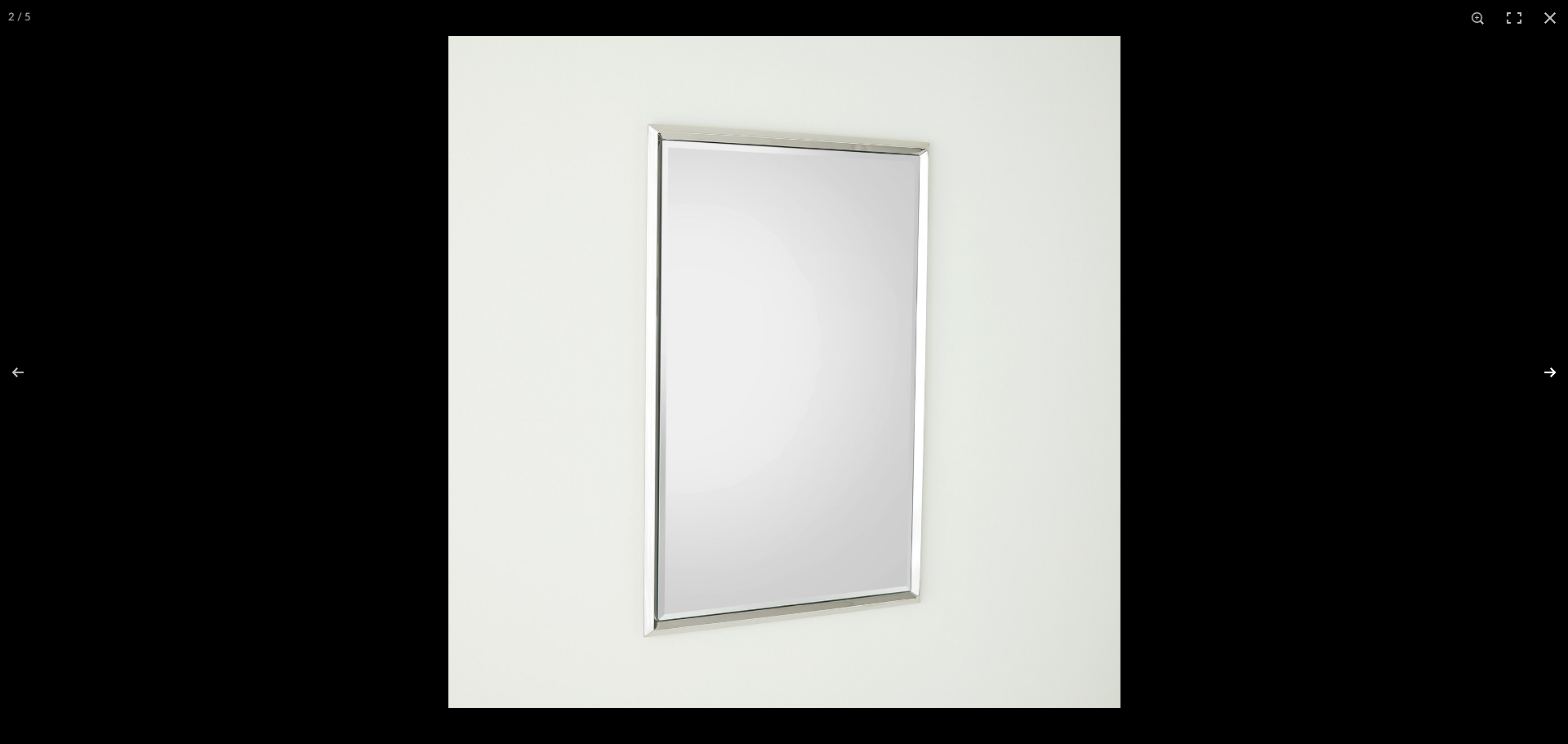
click at [1561, 373] on button at bounding box center [1539, 373] width 57 height 82
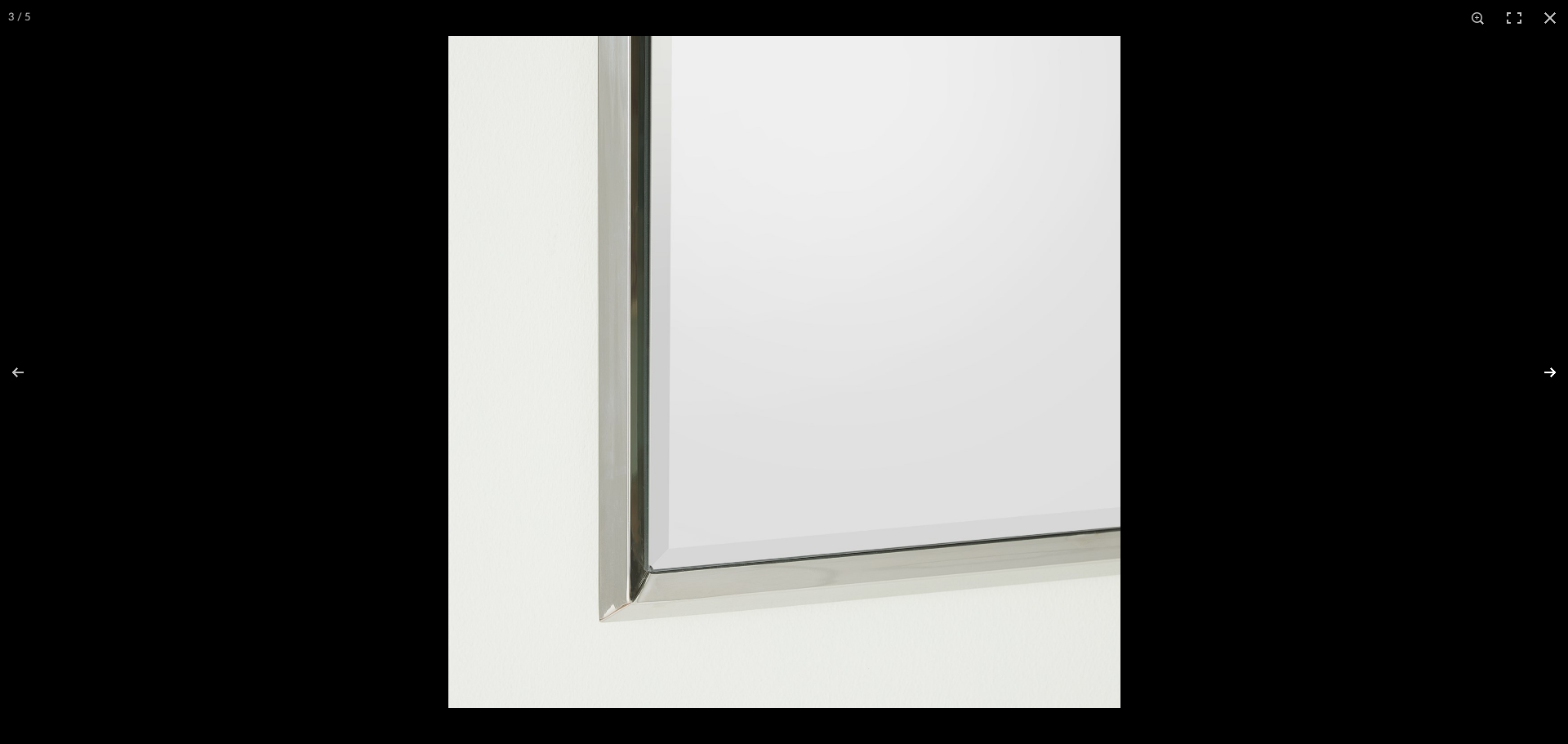
click at [1561, 373] on button at bounding box center [1539, 373] width 57 height 82
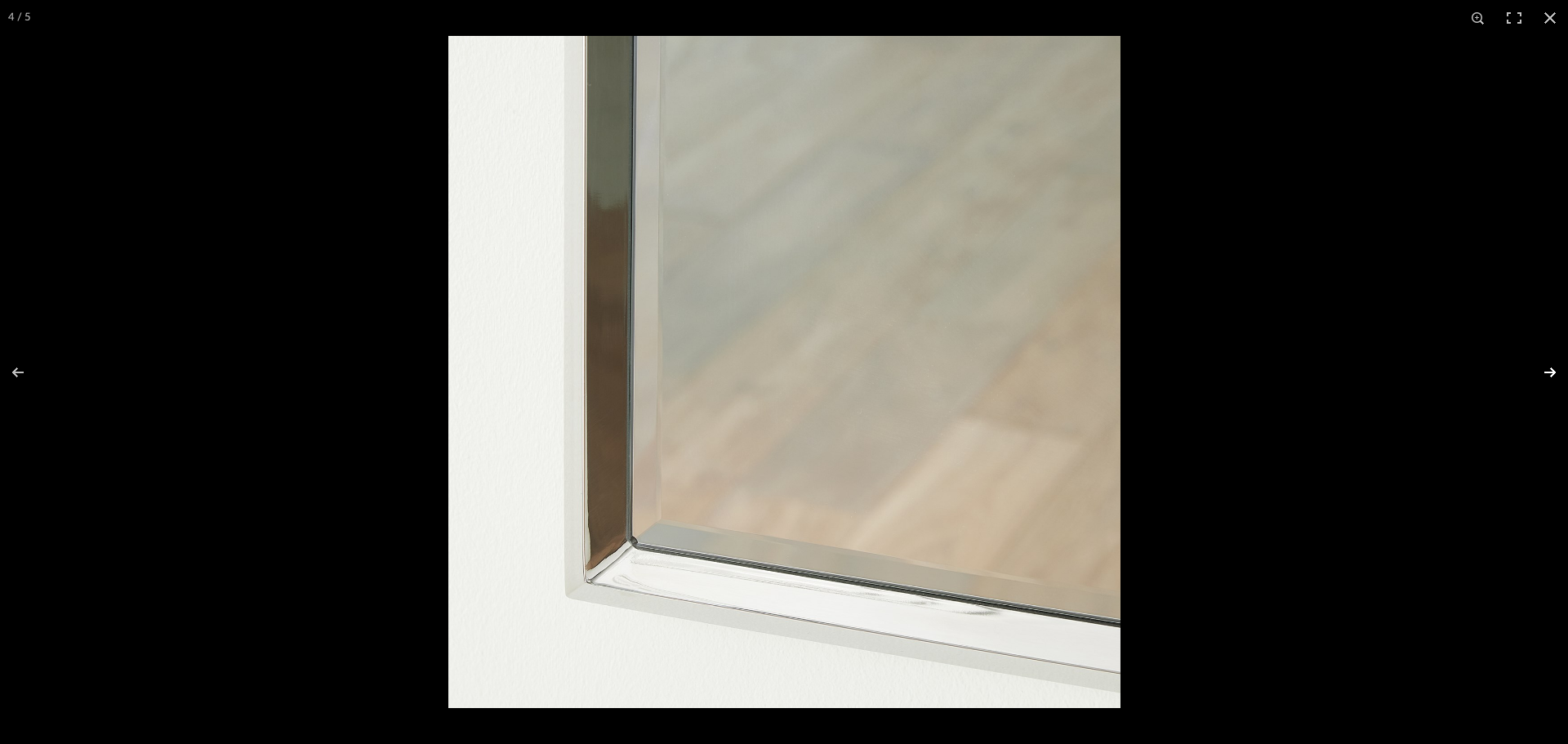
click at [1545, 374] on button at bounding box center [1539, 373] width 57 height 82
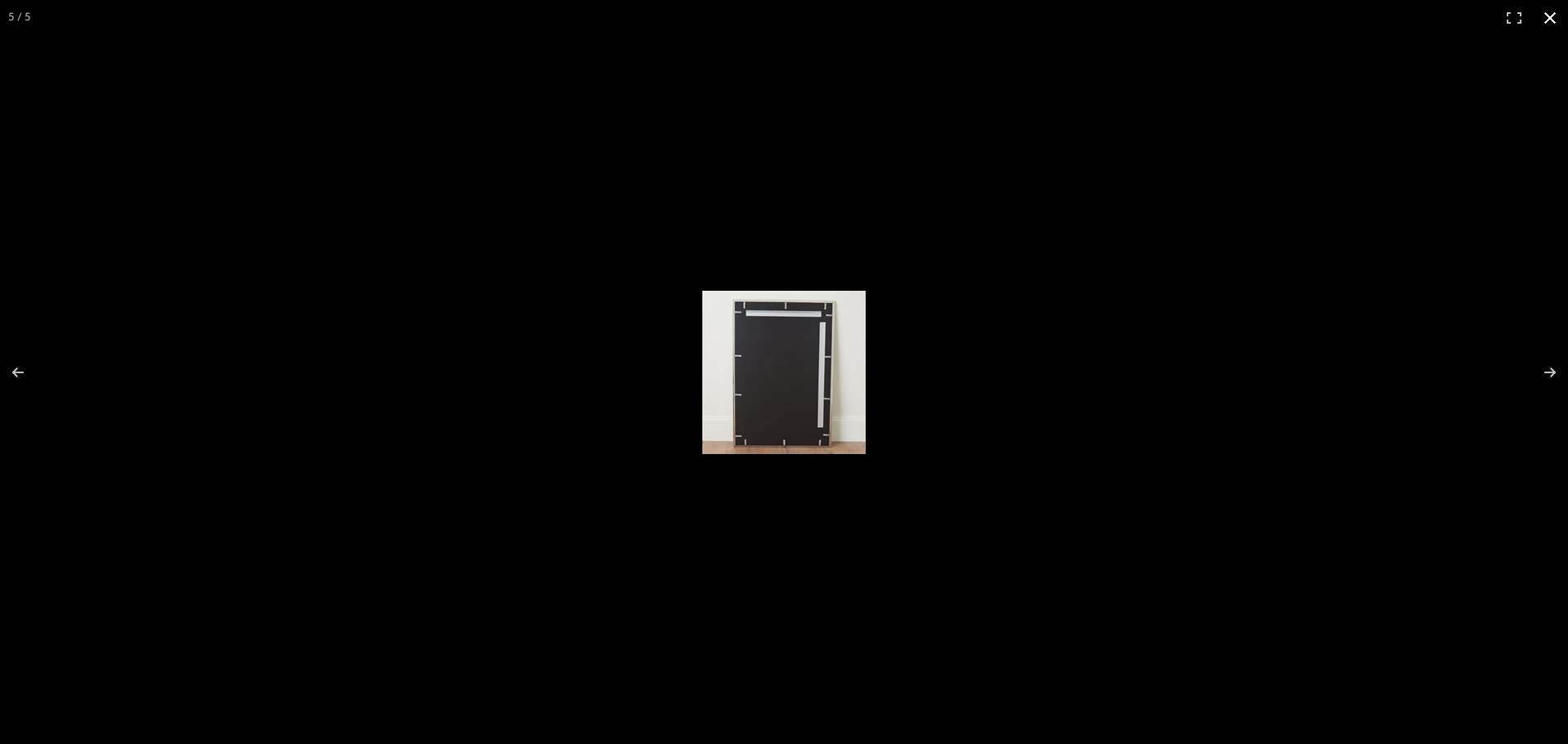
click at [1220, 374] on div at bounding box center [784, 372] width 1568 height 744
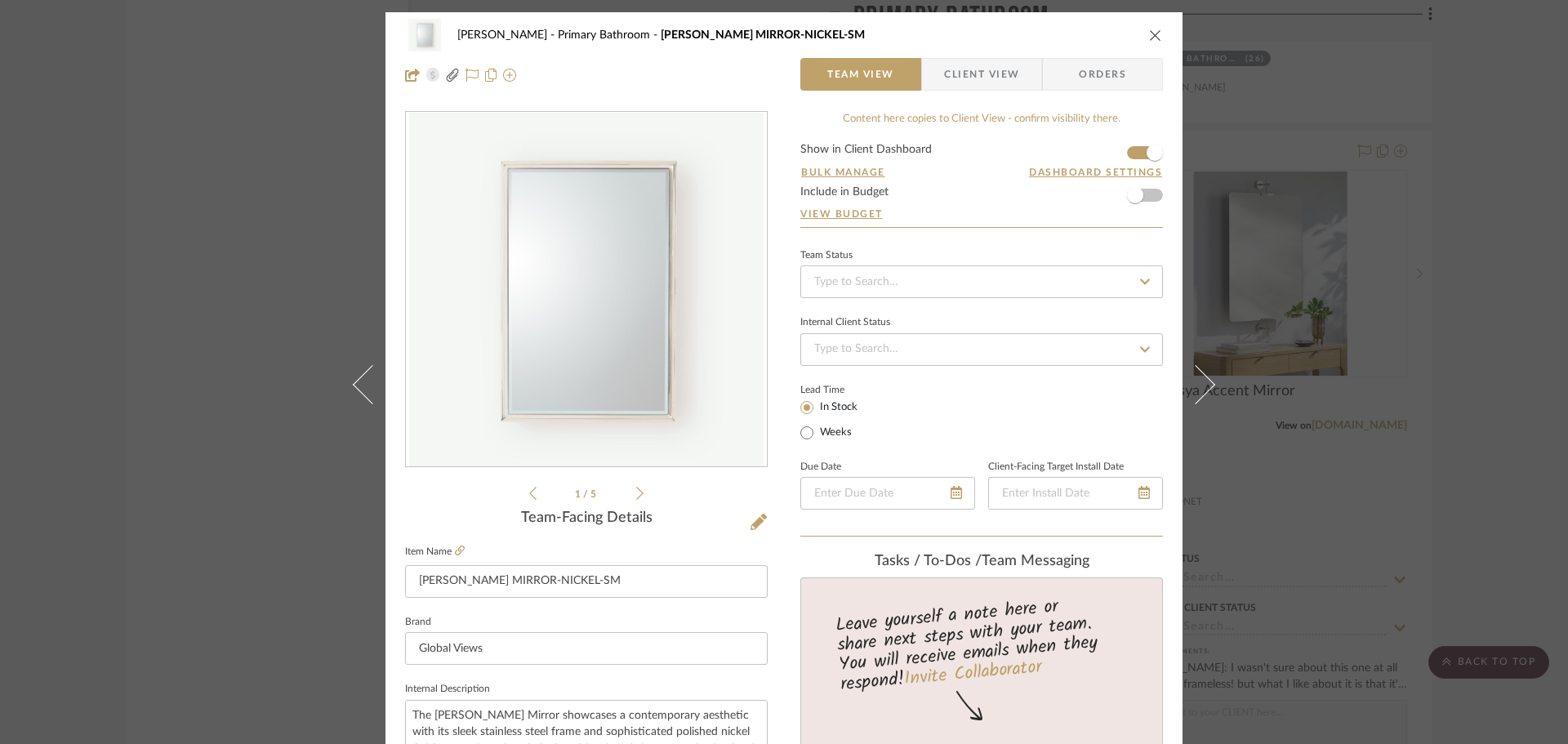
click at [1150, 30] on icon "close" at bounding box center [1156, 35] width 13 height 13
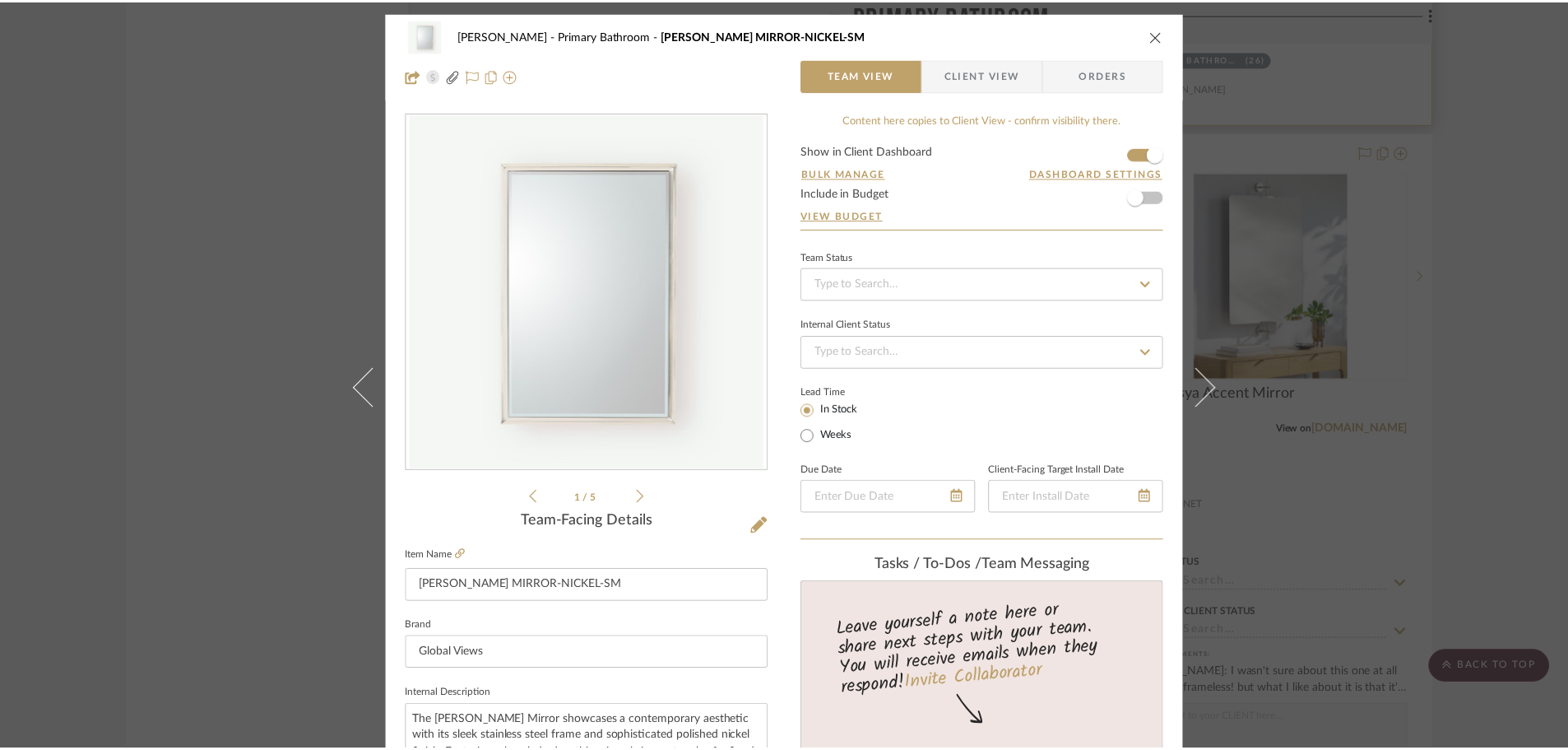
scroll to position [5761, 0]
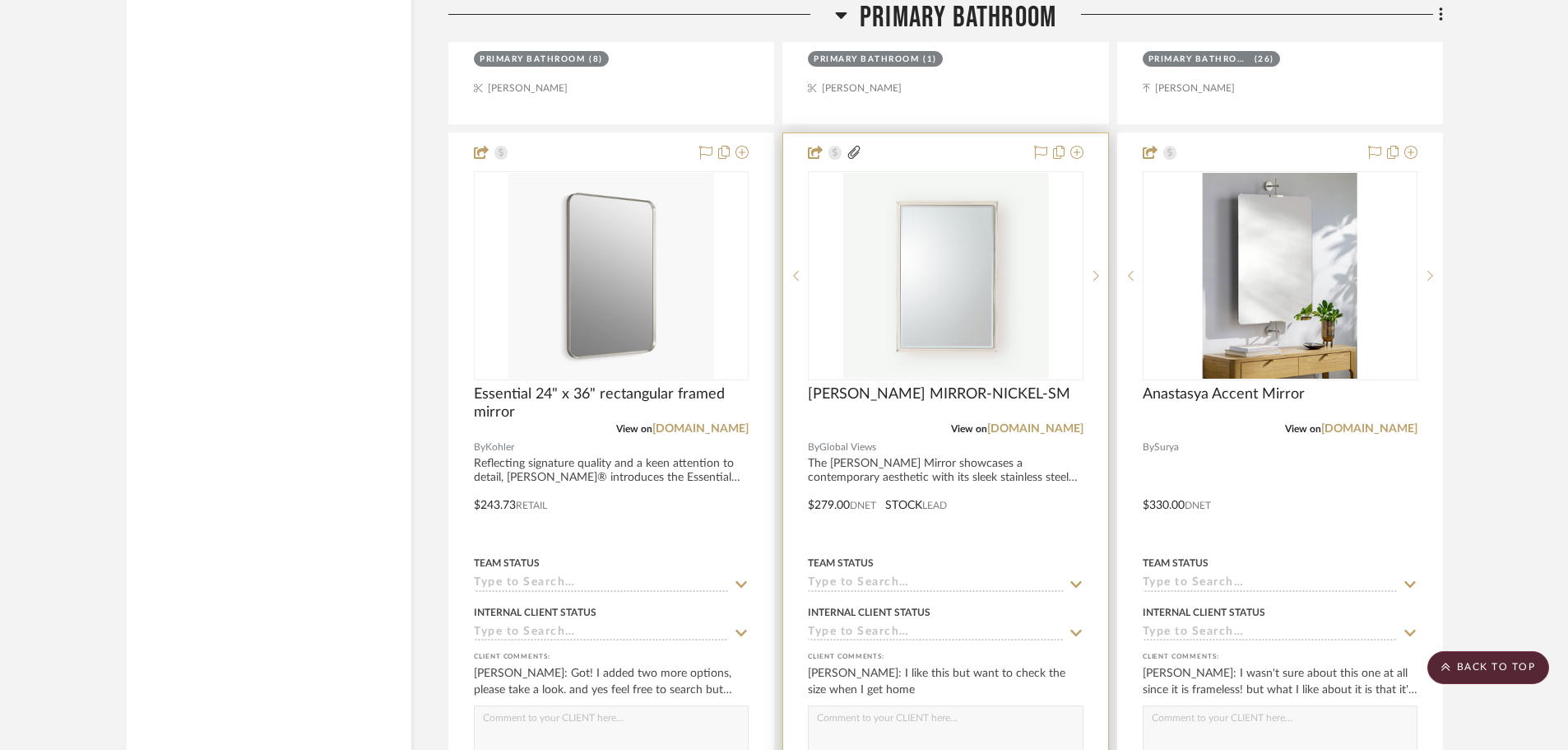
click at [963, 325] on img "0" at bounding box center [945, 275] width 206 height 206
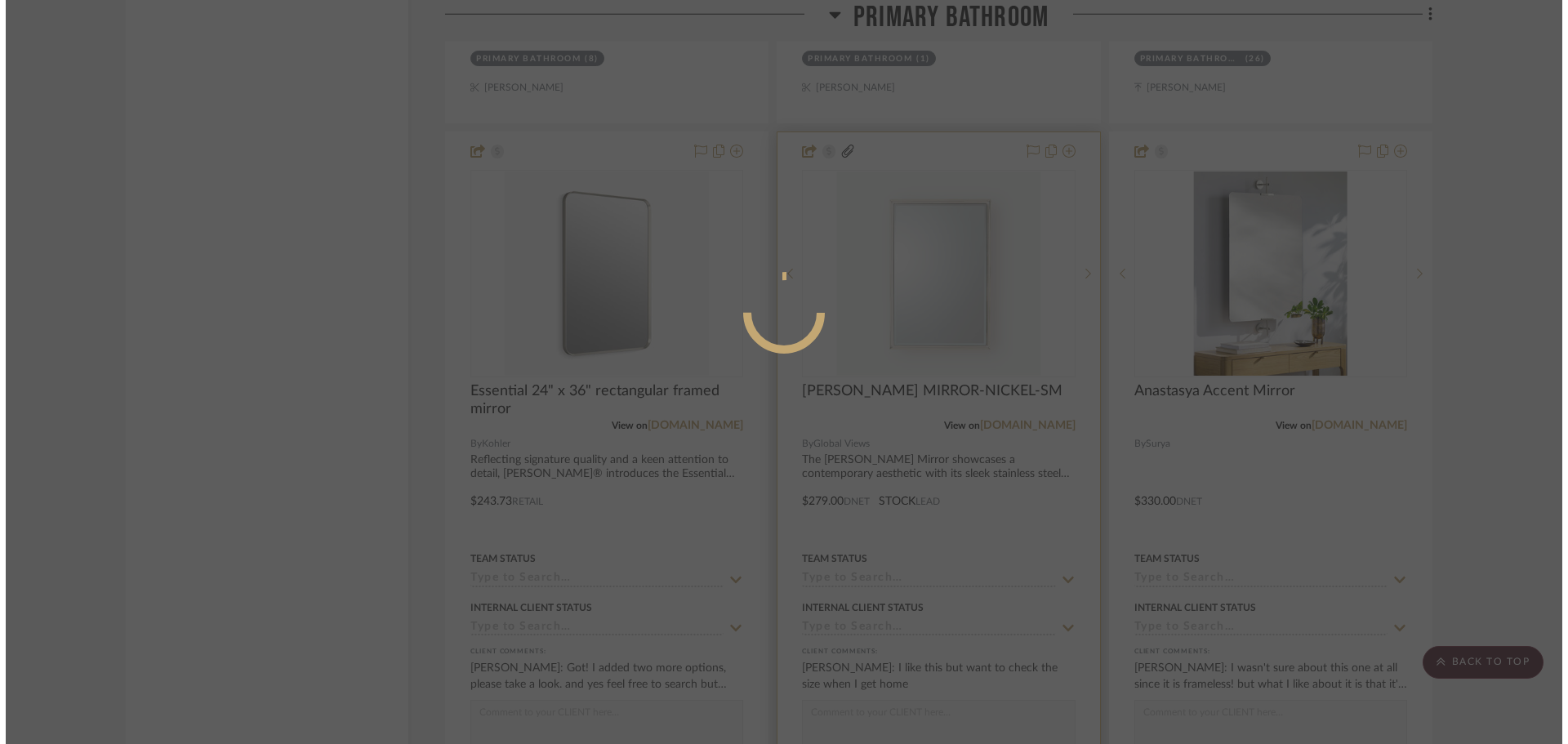
scroll to position [0, 0]
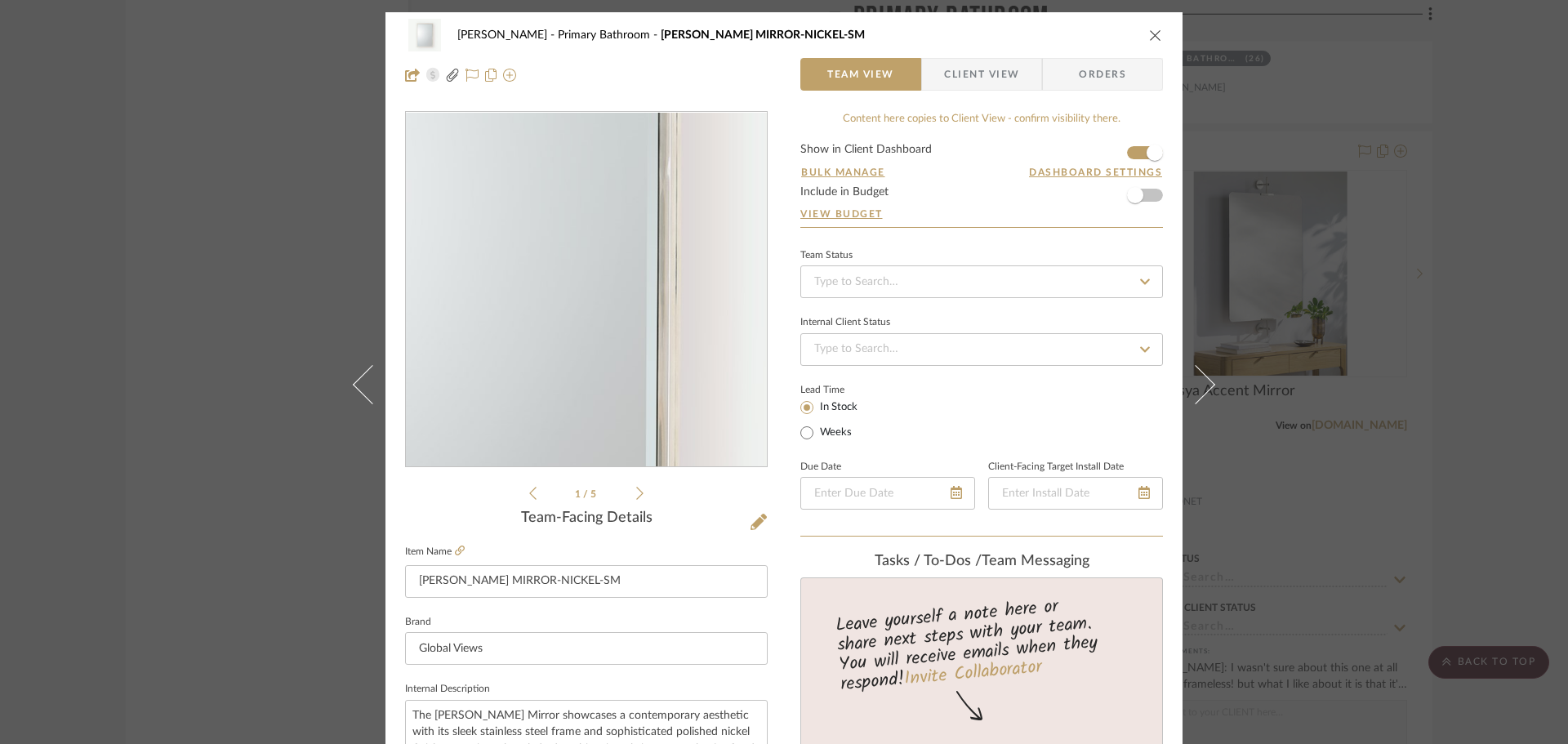
click at [640, 293] on img "0" at bounding box center [585, 289] width 354 height 354
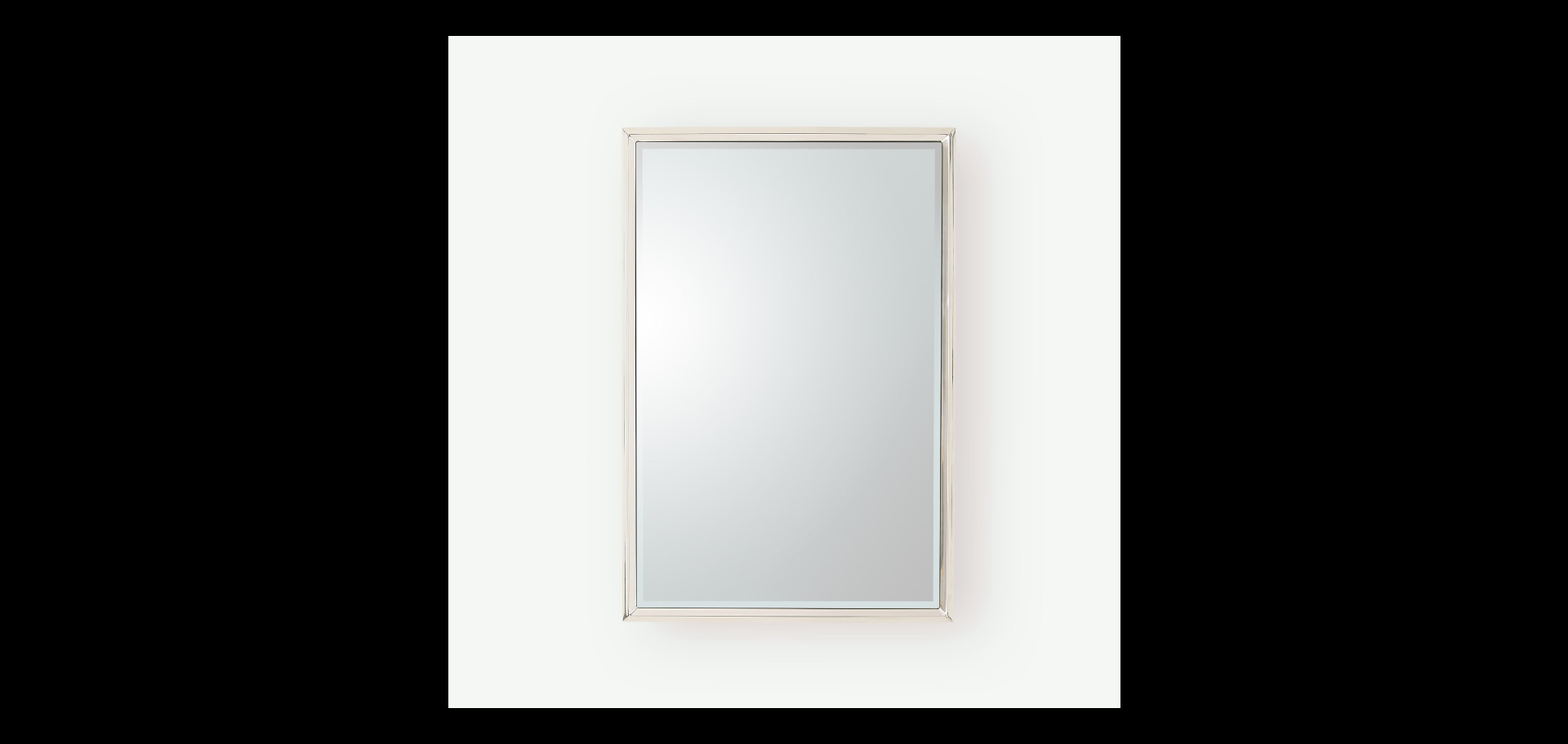
click at [1273, 382] on div at bounding box center [1232, 408] width 1568 height 744
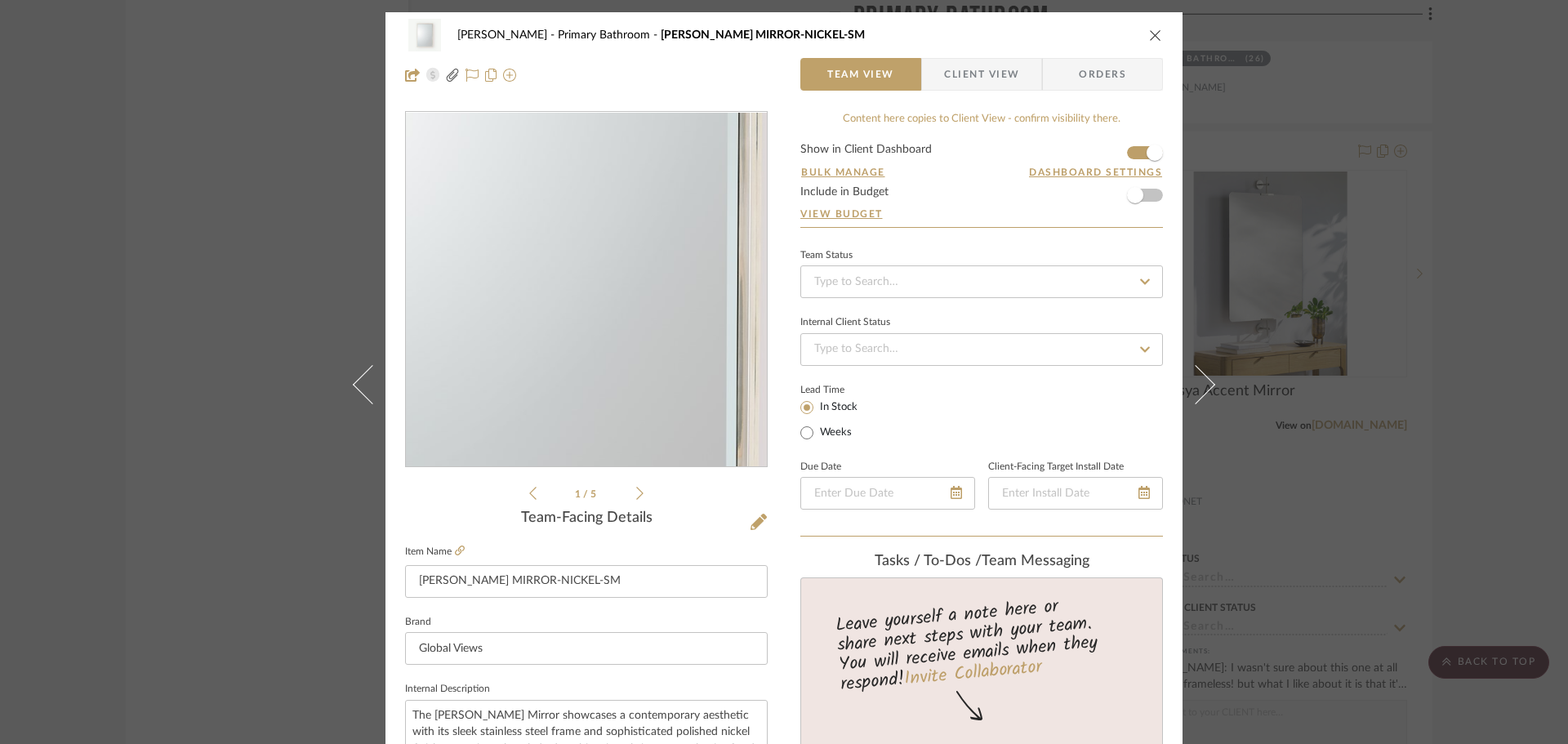
click at [612, 342] on img "0" at bounding box center [585, 289] width 354 height 354
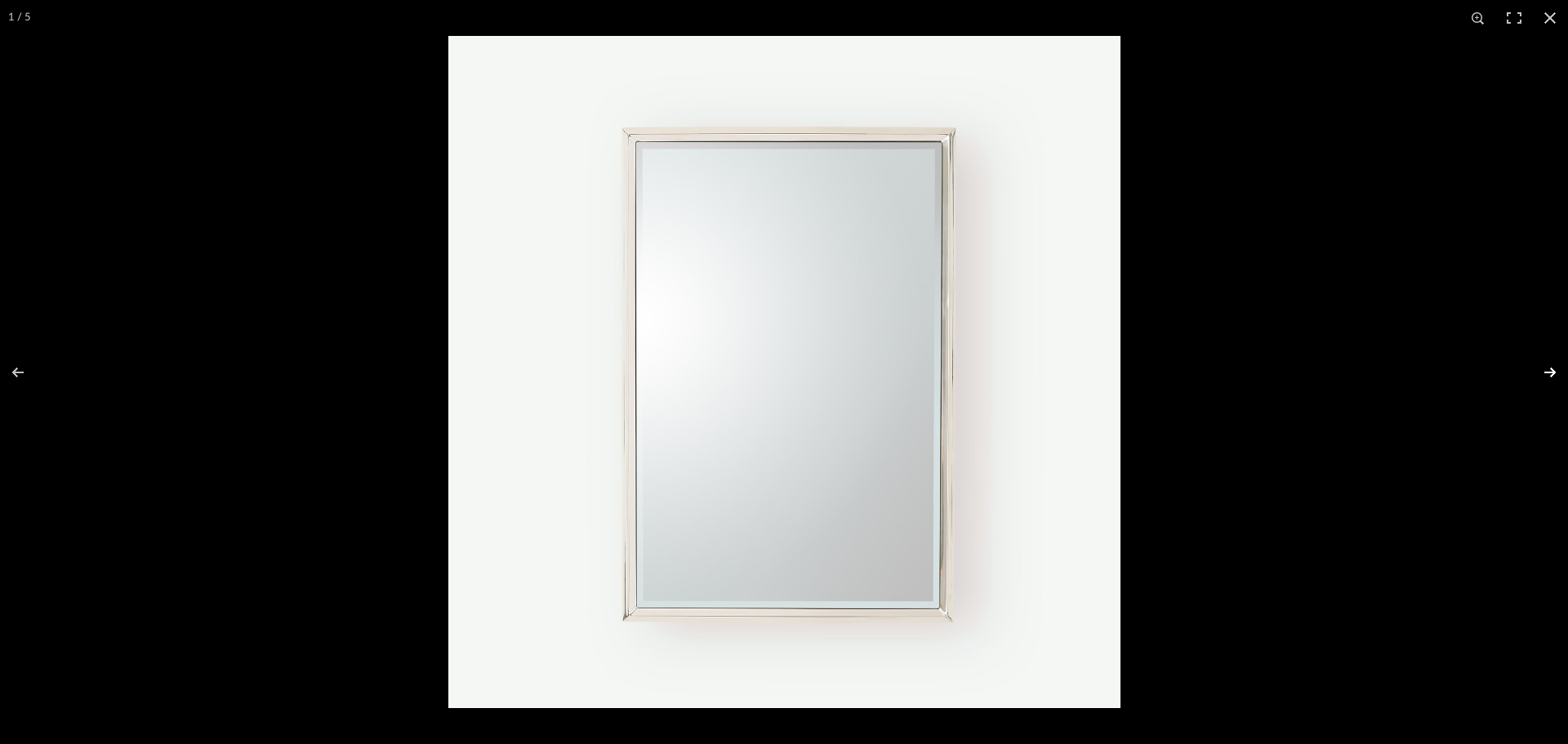
click at [1552, 366] on button at bounding box center [1539, 373] width 57 height 82
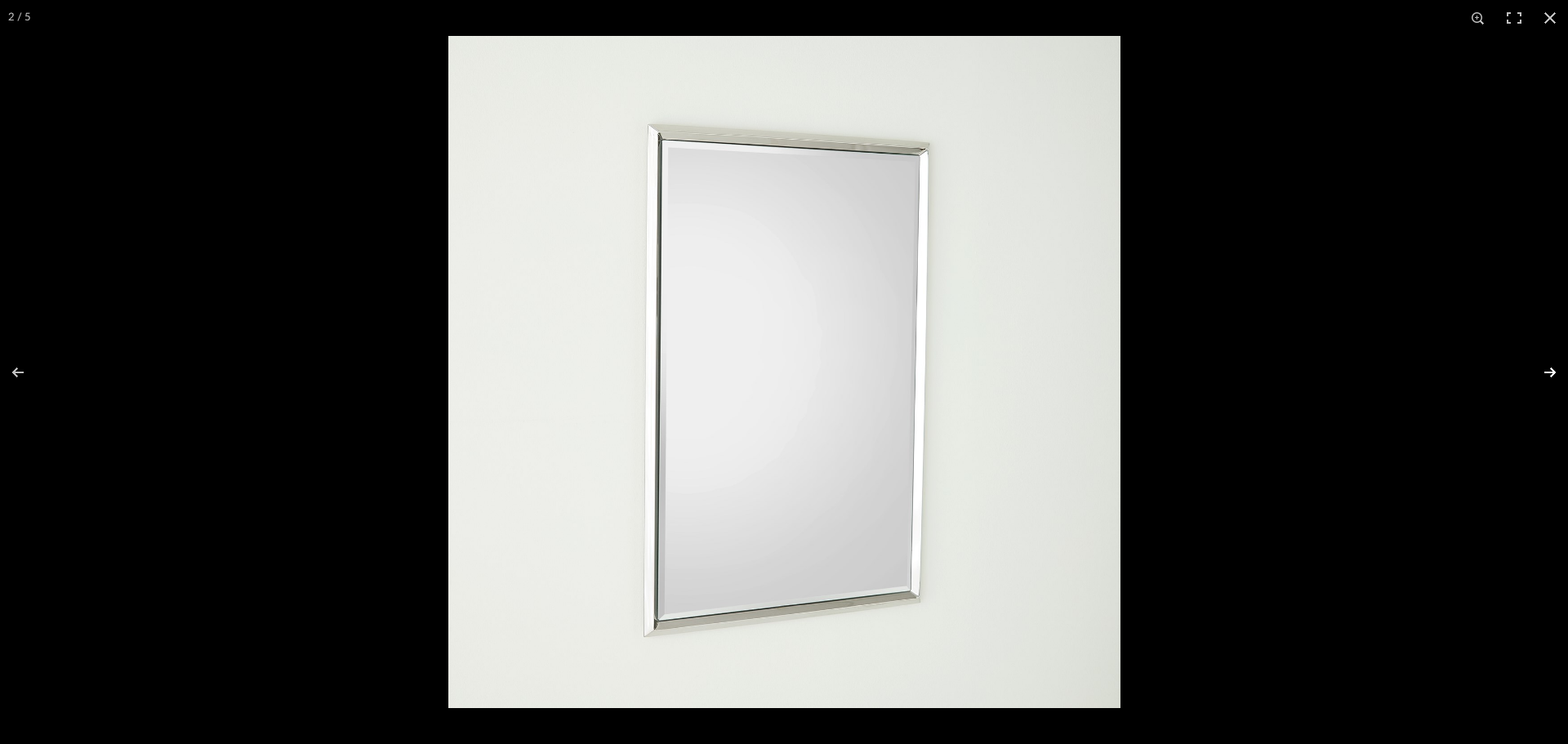
click at [1552, 366] on button at bounding box center [1539, 373] width 57 height 82
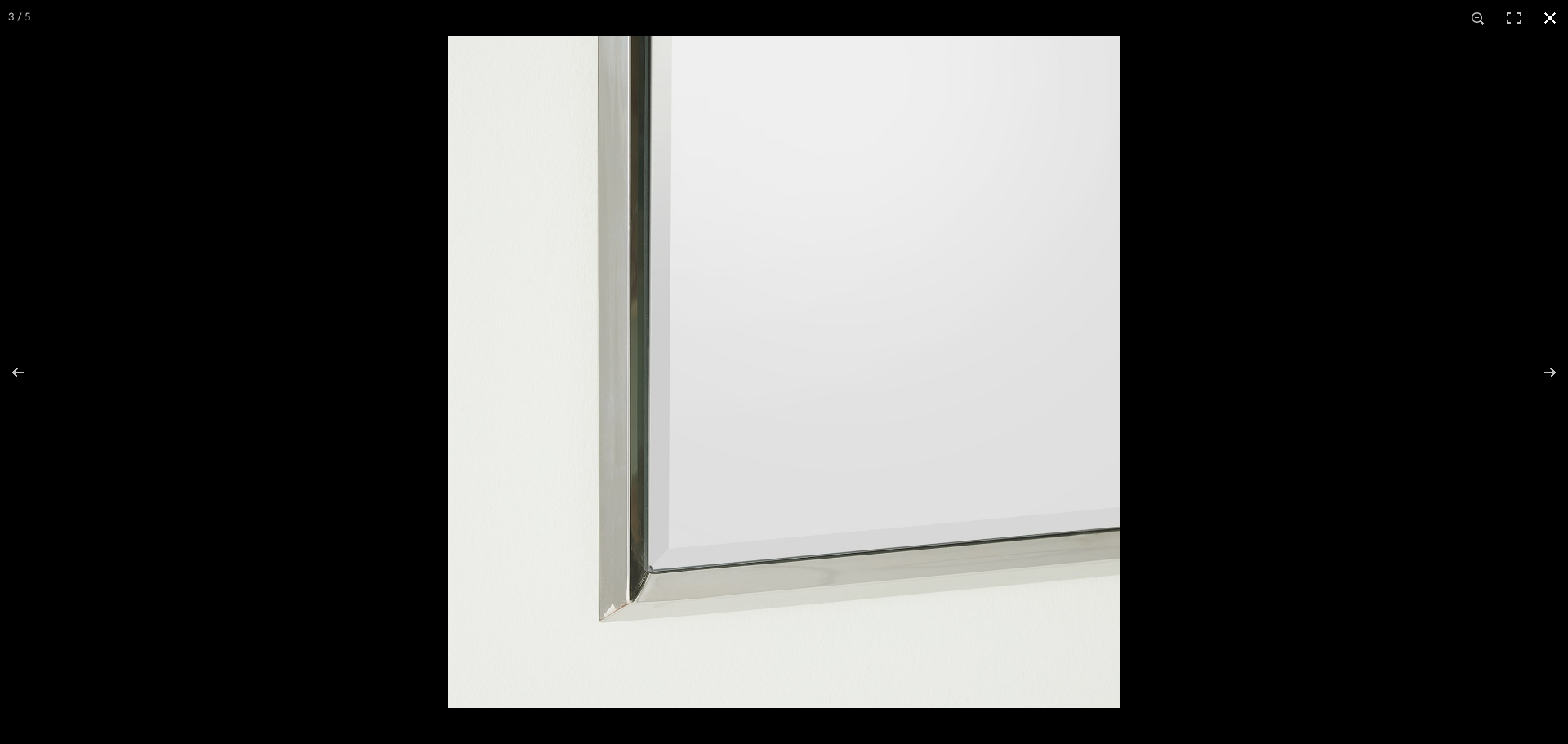
click at [1193, 370] on div at bounding box center [1232, 408] width 1568 height 744
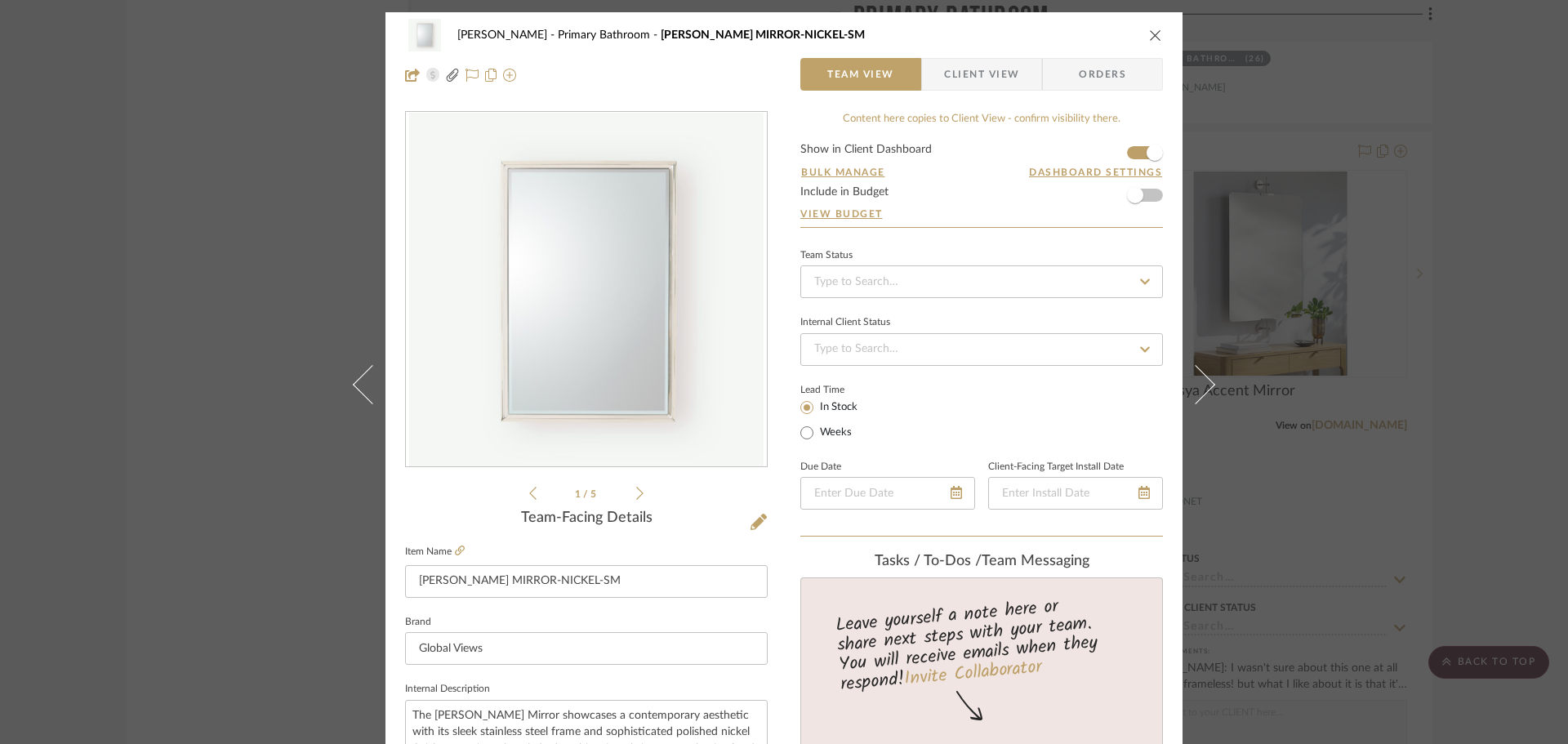
click at [1149, 31] on icon "close" at bounding box center [1156, 35] width 13 height 13
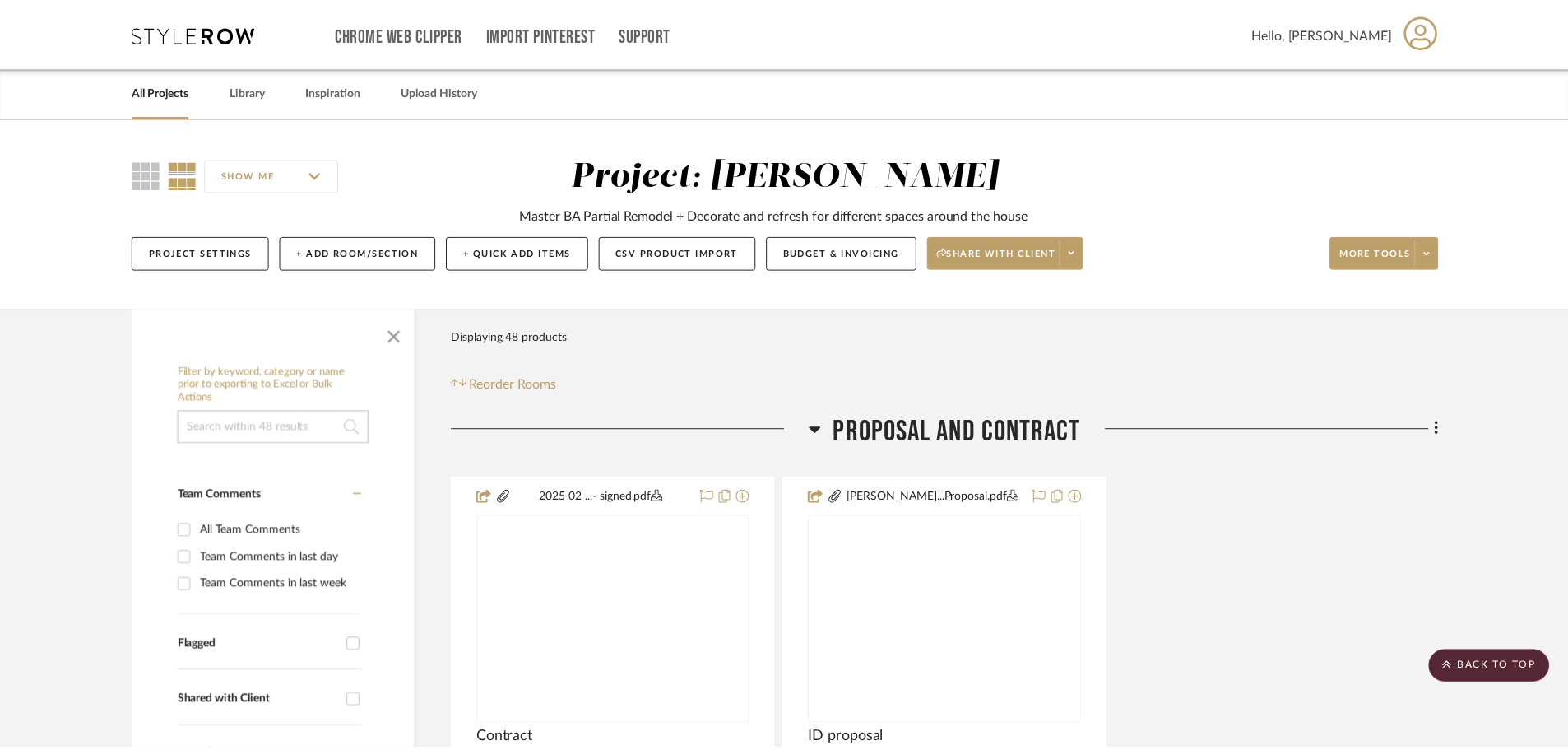
scroll to position [5761, 0]
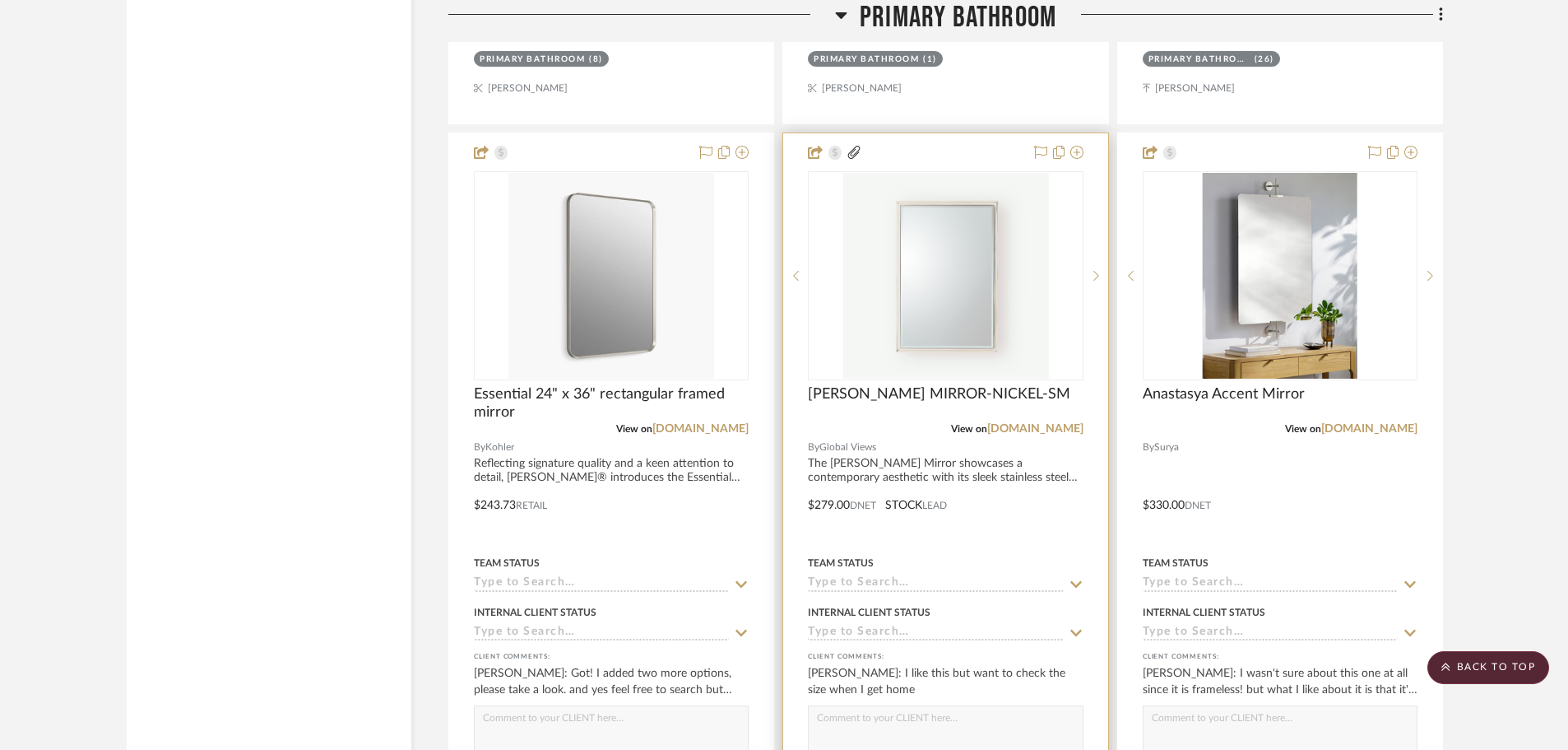
click at [989, 306] on img "0" at bounding box center [945, 275] width 206 height 206
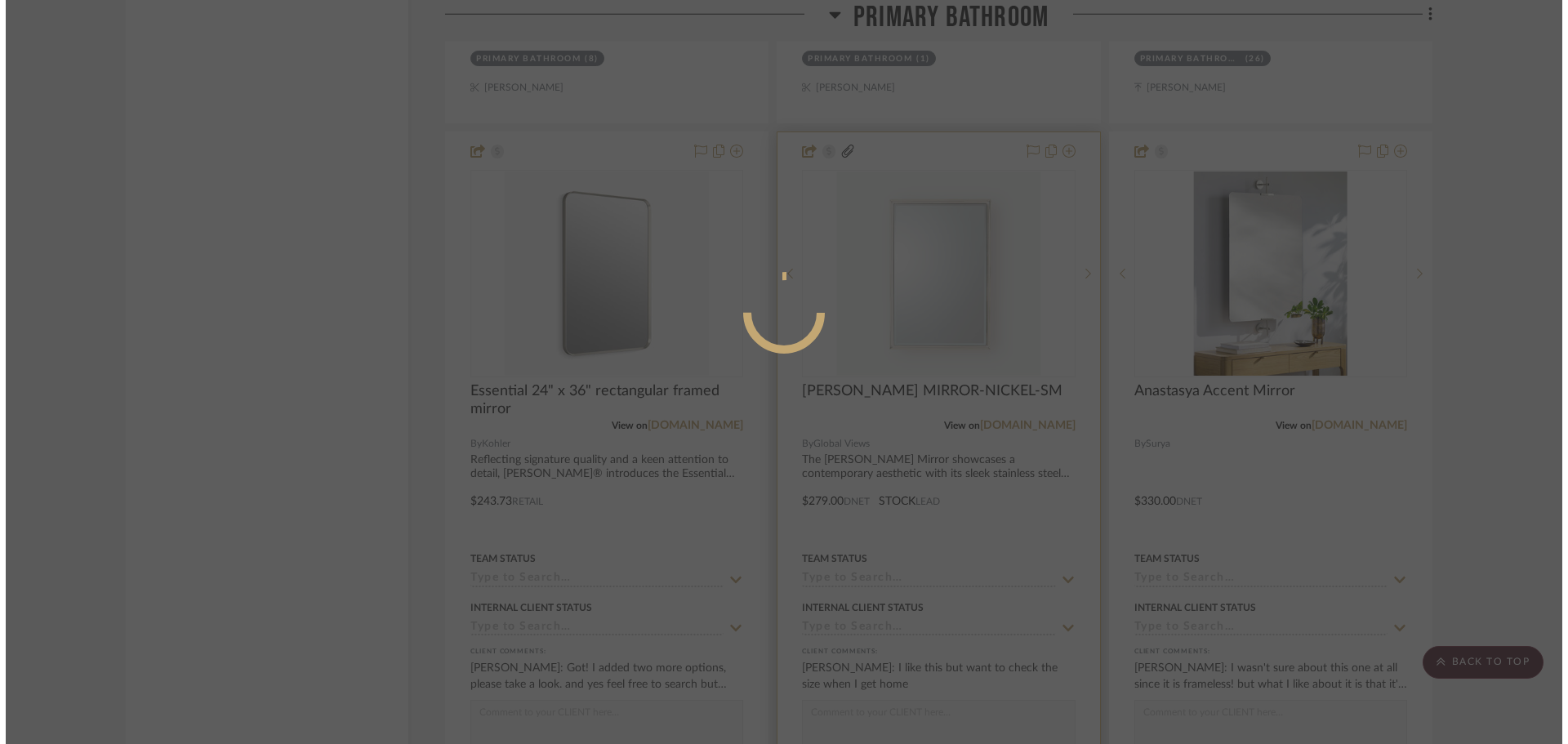
scroll to position [0, 0]
